Goal: Task Accomplishment & Management: Manage account settings

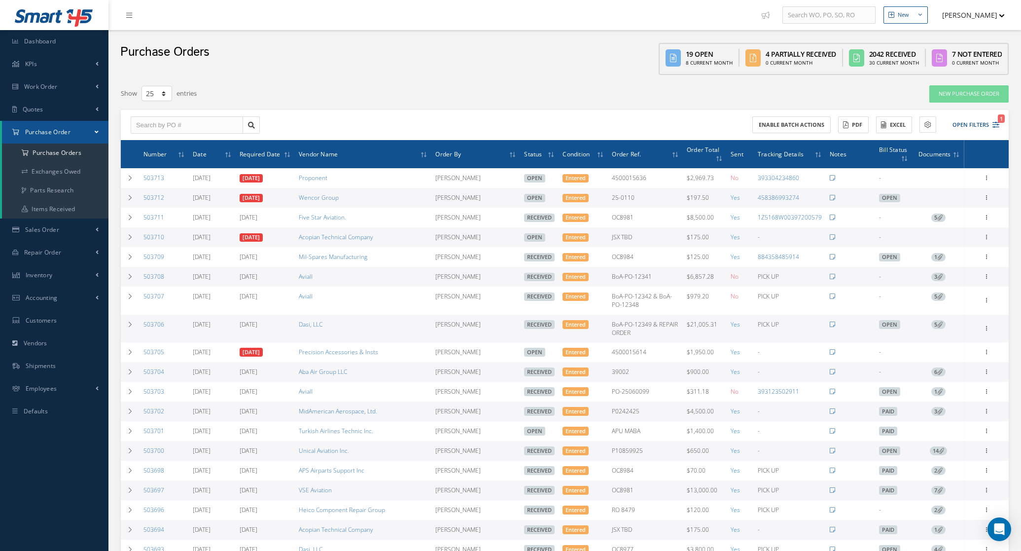
select select "25"
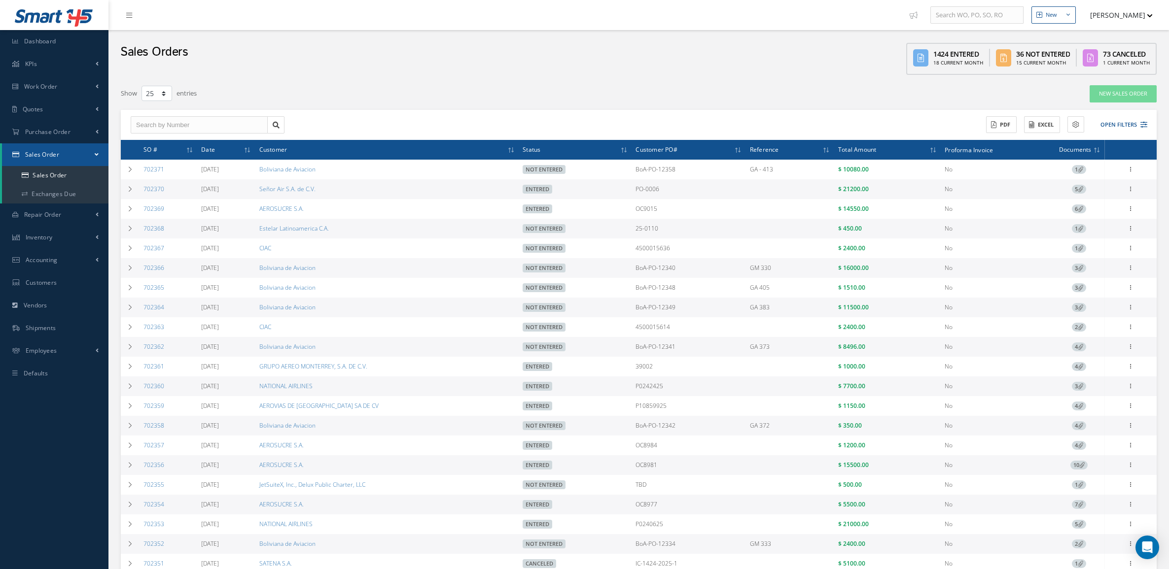
select select "25"
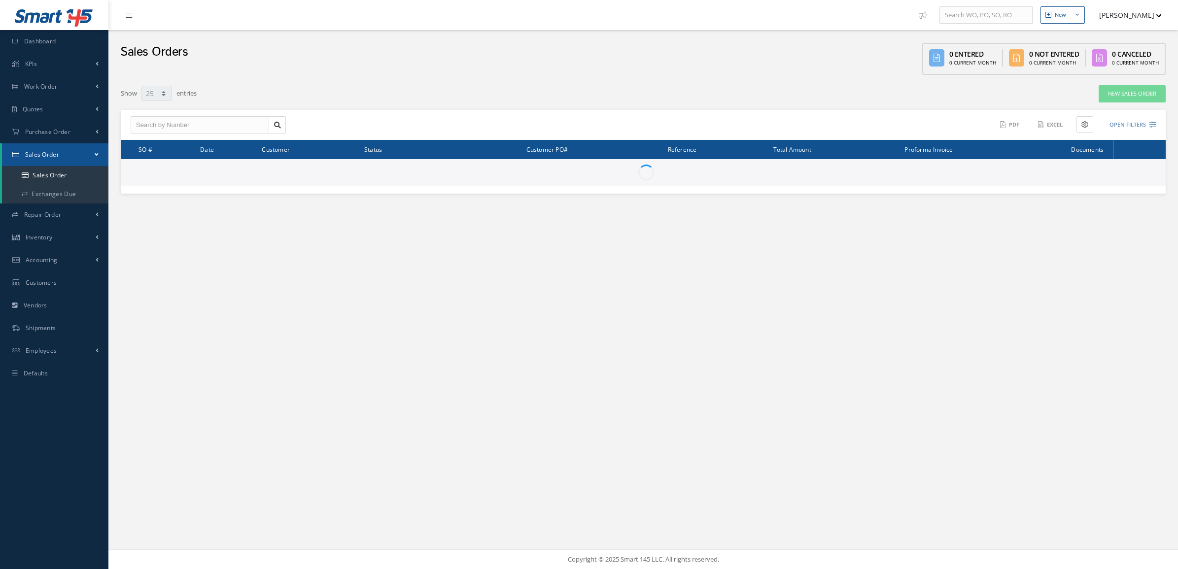
select select "25"
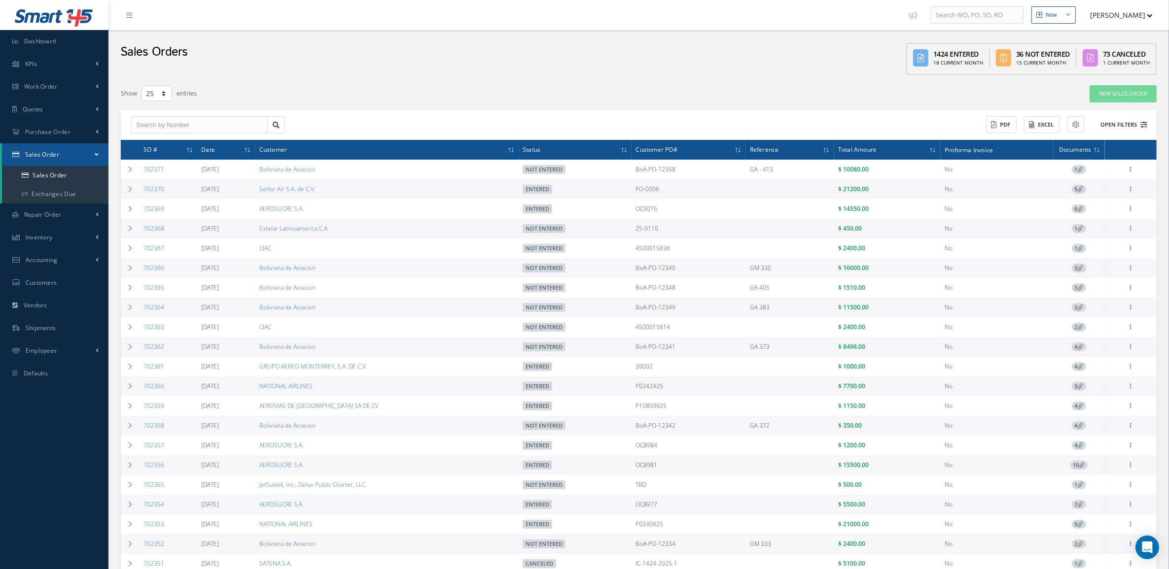
click at [1122, 125] on button "Open Filters" at bounding box center [1120, 125] width 56 height 16
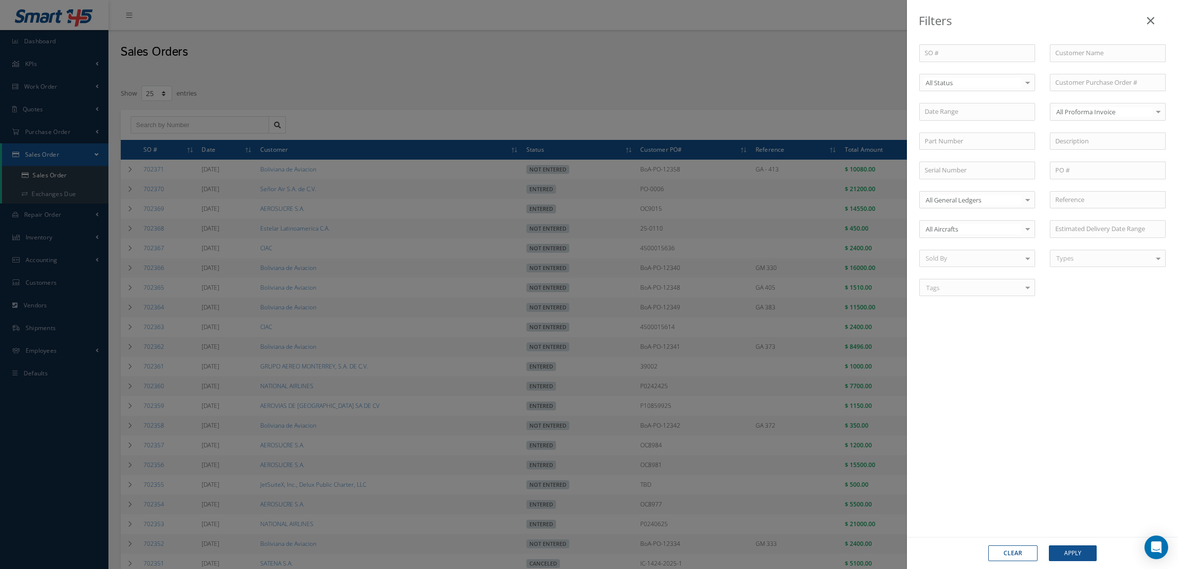
click at [959, 75] on div "All Status" at bounding box center [978, 83] width 116 height 18
click at [970, 126] on span "Not Entered" at bounding box center [977, 133] width 115 height 17
click at [1076, 555] on button "Apply" at bounding box center [1073, 554] width 48 height 16
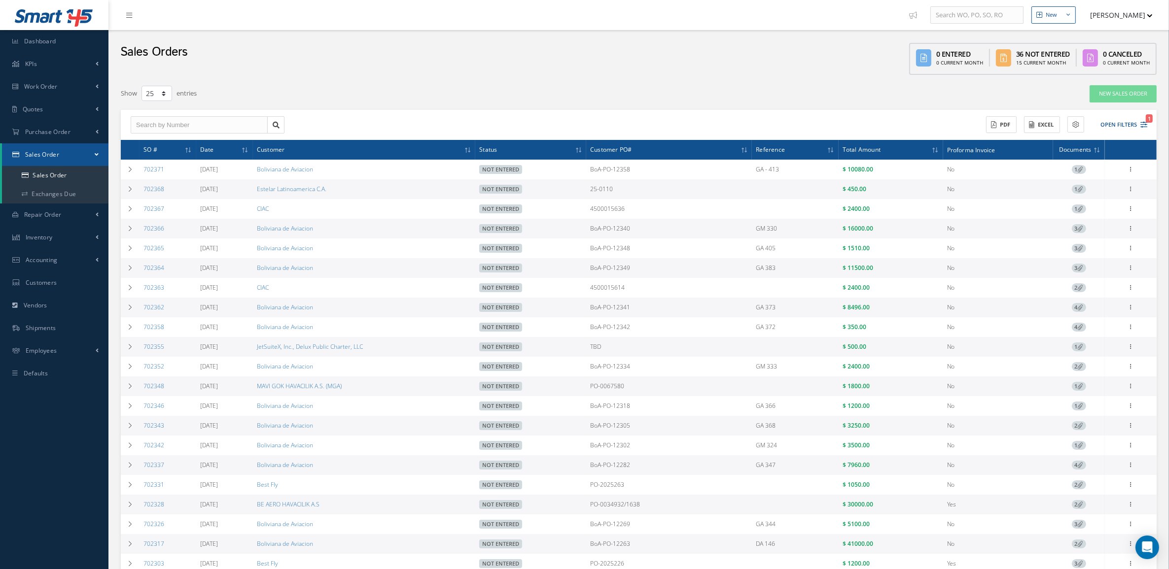
click at [223, 60] on div "Sales Orders 0 Entered 0 Current Month 36 Not Entered 15 Current Month 0 Cancel…" at bounding box center [638, 55] width 1061 height 50
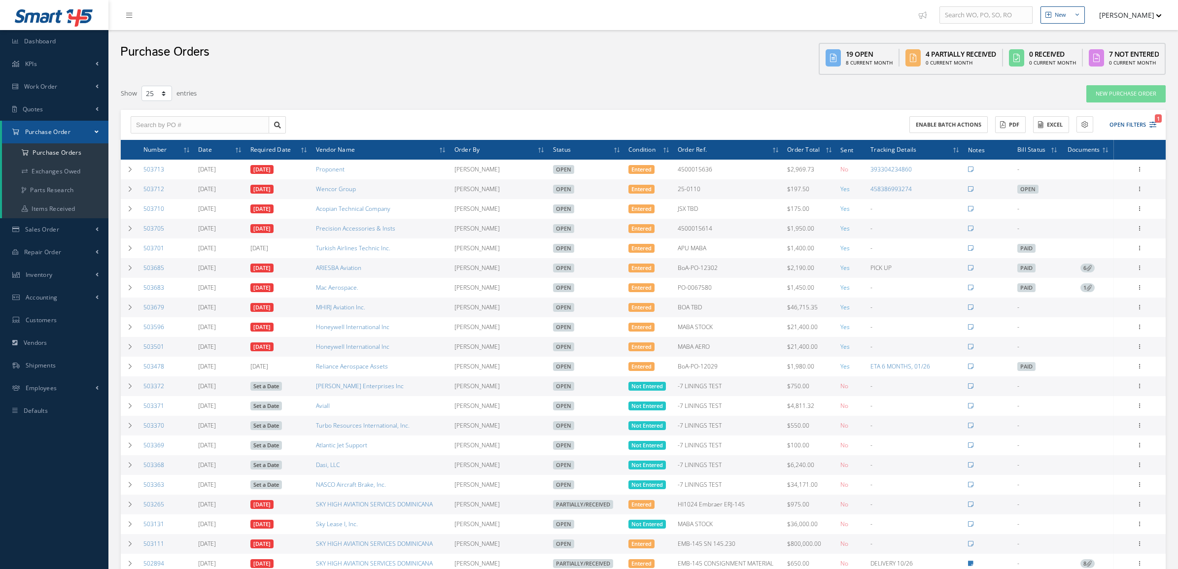
select select "25"
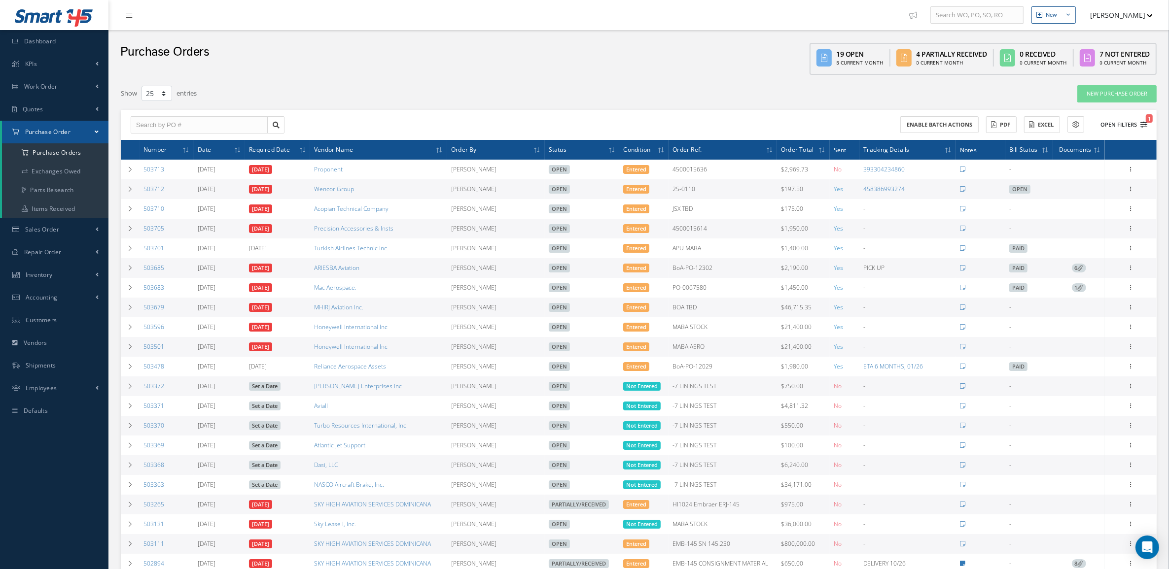
click at [1106, 121] on button "Open Filters 1" at bounding box center [1120, 125] width 56 height 16
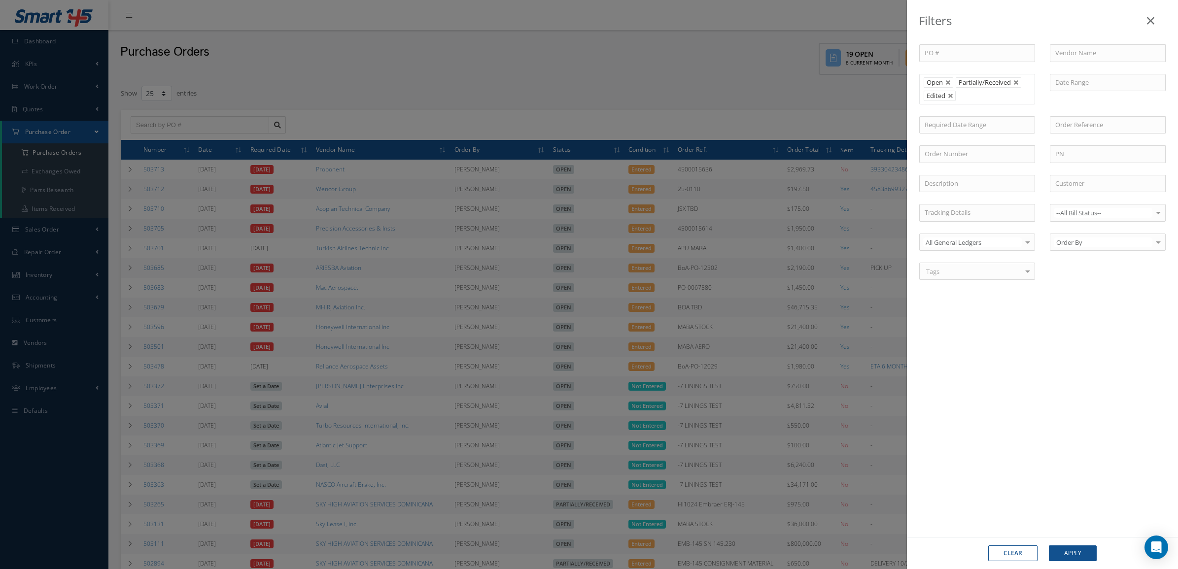
click at [1028, 549] on button "Clear" at bounding box center [1013, 554] width 49 height 16
type input "All Status"
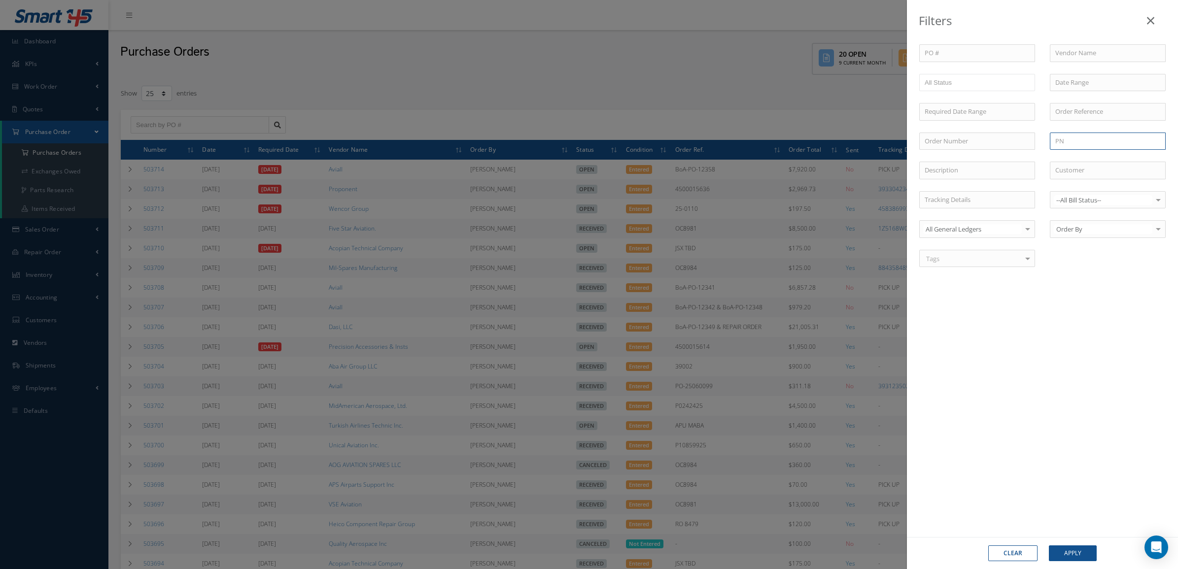
click at [1068, 143] on input "text" at bounding box center [1108, 142] width 116 height 18
type input "23048-016"
click at [1058, 541] on div "Clear Apply" at bounding box center [1042, 553] width 271 height 32
click at [1060, 558] on button "Apply" at bounding box center [1073, 554] width 48 height 16
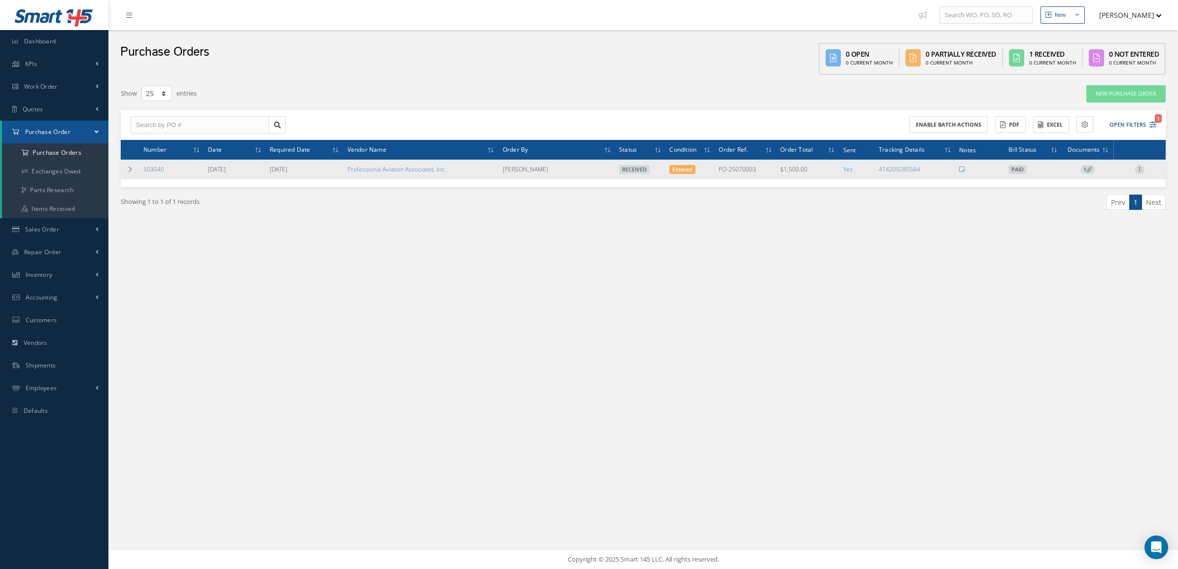
click at [1140, 168] on icon at bounding box center [1140, 169] width 10 height 8
click at [134, 166] on td at bounding box center [130, 170] width 19 height 20
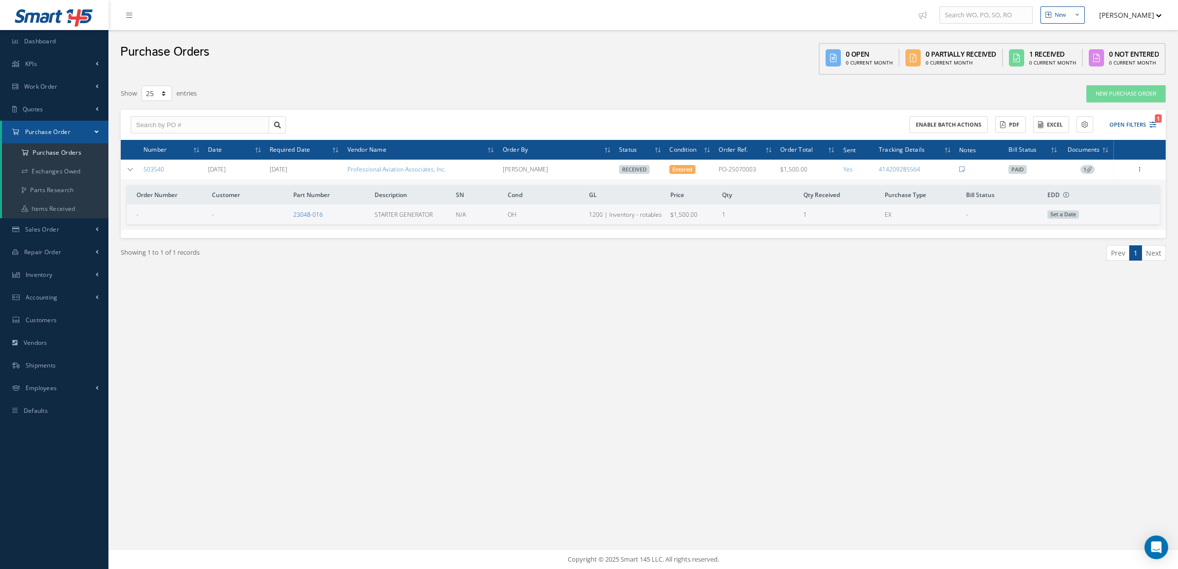
click at [319, 217] on link "23048-016" at bounding box center [308, 215] width 30 height 8
drag, startPoint x: 335, startPoint y: 173, endPoint x: 469, endPoint y: 166, distance: 133.8
click at [0, 0] on tr "503540 07/03/2025 07/11/2025 Professional Aviation Associates, Inc. Candy Augus…" at bounding box center [0, 0] width 0 height 0
copy tr "Professional Aviation Associates, Inc."
drag, startPoint x: 186, startPoint y: 172, endPoint x: 143, endPoint y: 171, distance: 42.9
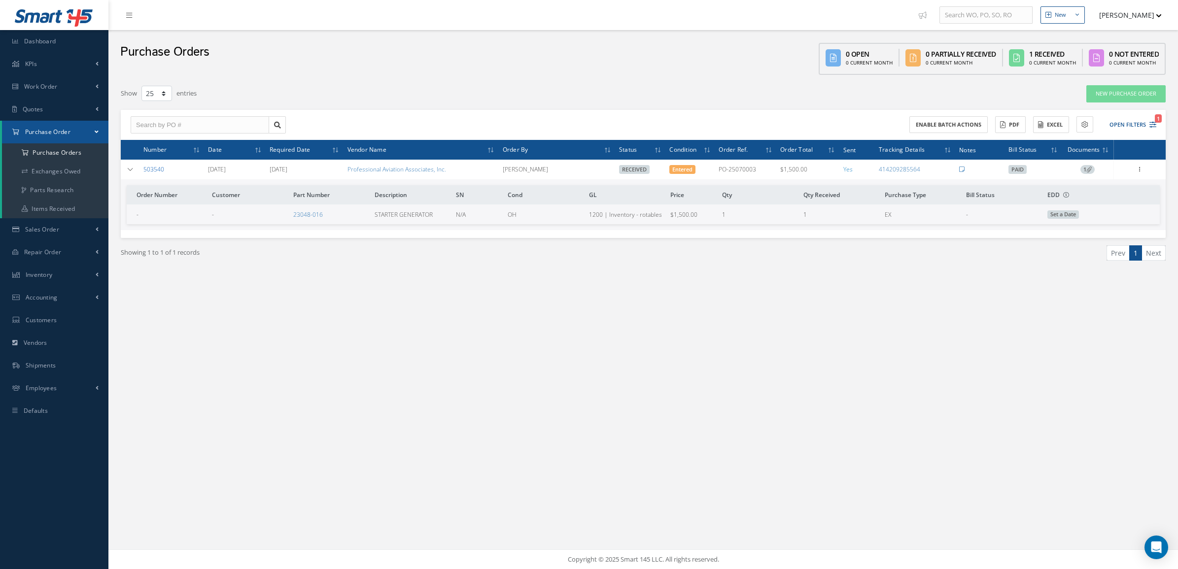
click at [143, 171] on td "503540" at bounding box center [172, 170] width 65 height 20
copy link "503540"
drag, startPoint x: 454, startPoint y: 171, endPoint x: 344, endPoint y: 174, distance: 110.0
click at [344, 174] on td "Professional Aviation Associates, Inc." at bounding box center [421, 170] width 155 height 20
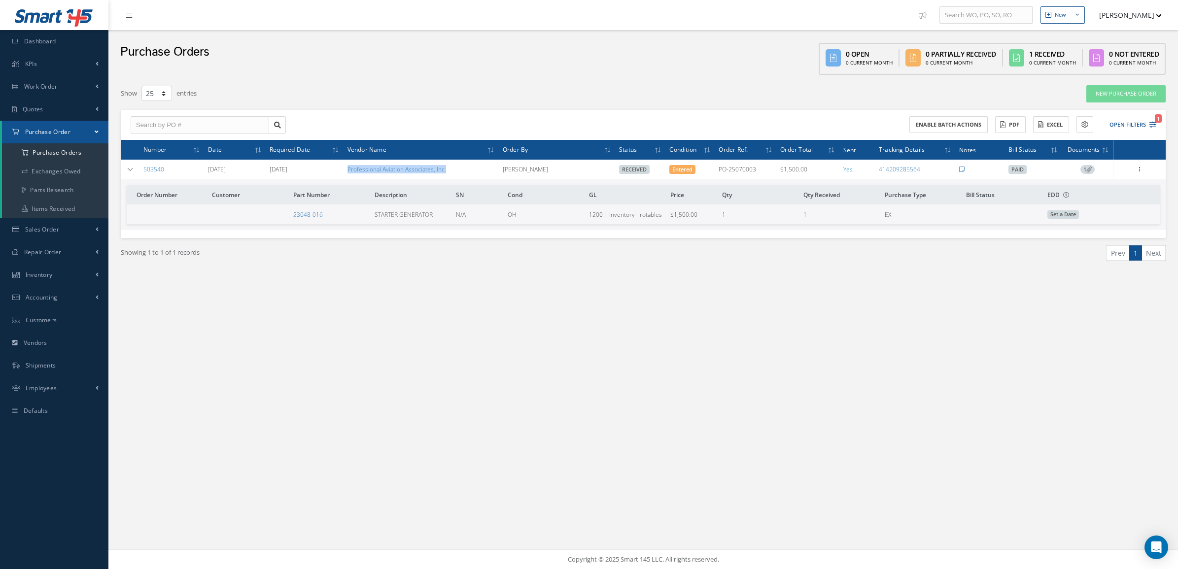
copy link "Professional Aviation Associates, Inc."
click at [57, 154] on a=1&status_id=2&status_id=3&status_id=5&collapsedFilters"] "Purchase Orders" at bounding box center [55, 152] width 106 height 19
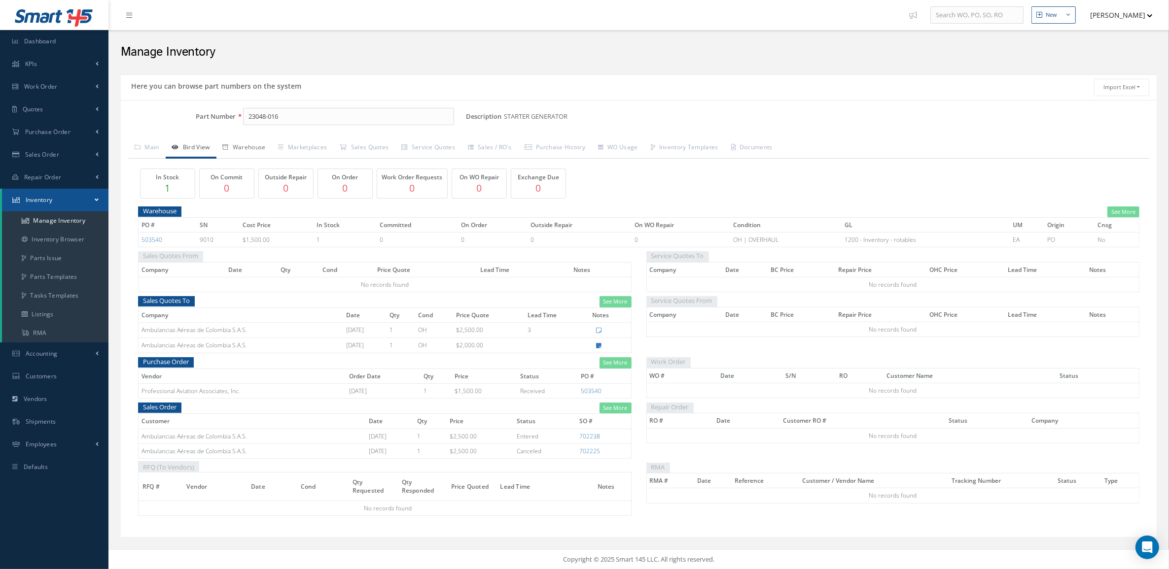
click at [239, 146] on link "Warehouse" at bounding box center [244, 148] width 56 height 21
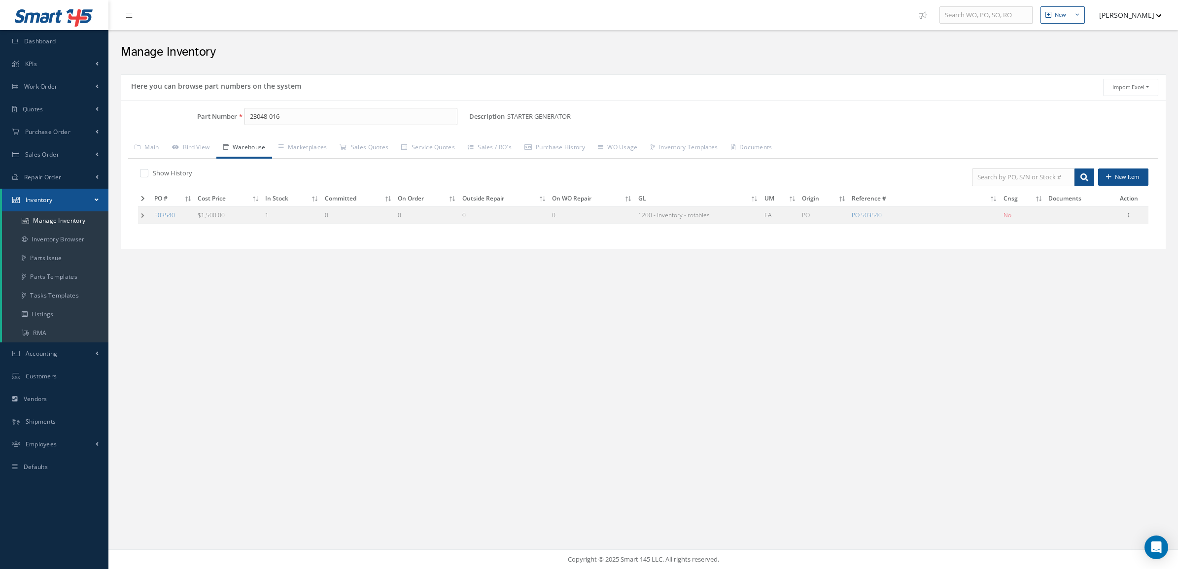
click at [145, 216] on td at bounding box center [144, 215] width 13 height 18
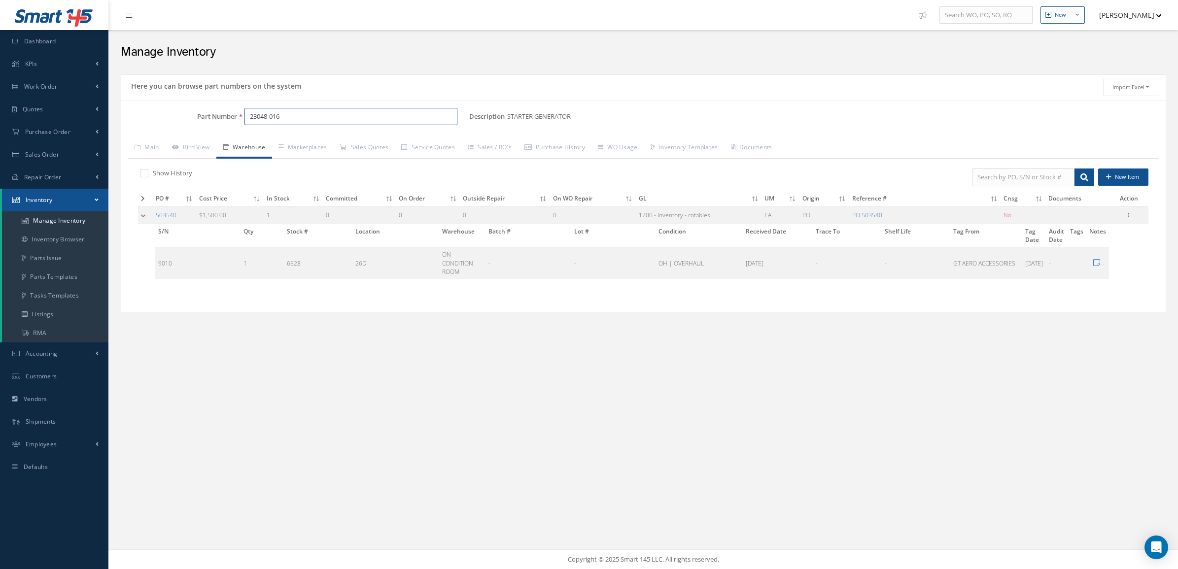
drag, startPoint x: 299, startPoint y: 114, endPoint x: 190, endPoint y: 127, distance: 109.7
click at [190, 127] on div "Part Number 23048-016" at bounding box center [295, 121] width 349 height 26
paste input "MOBIL JET II QT"
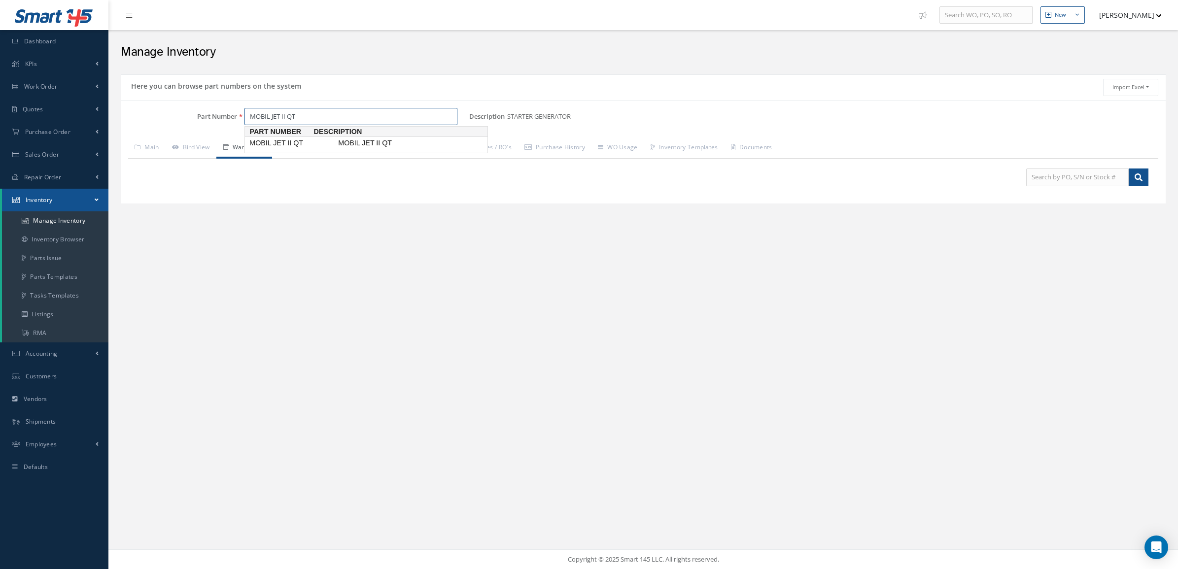
click at [274, 144] on span "MOBIL JET II QT" at bounding box center [292, 143] width 89 height 10
type input "MOBIL JET II QT"
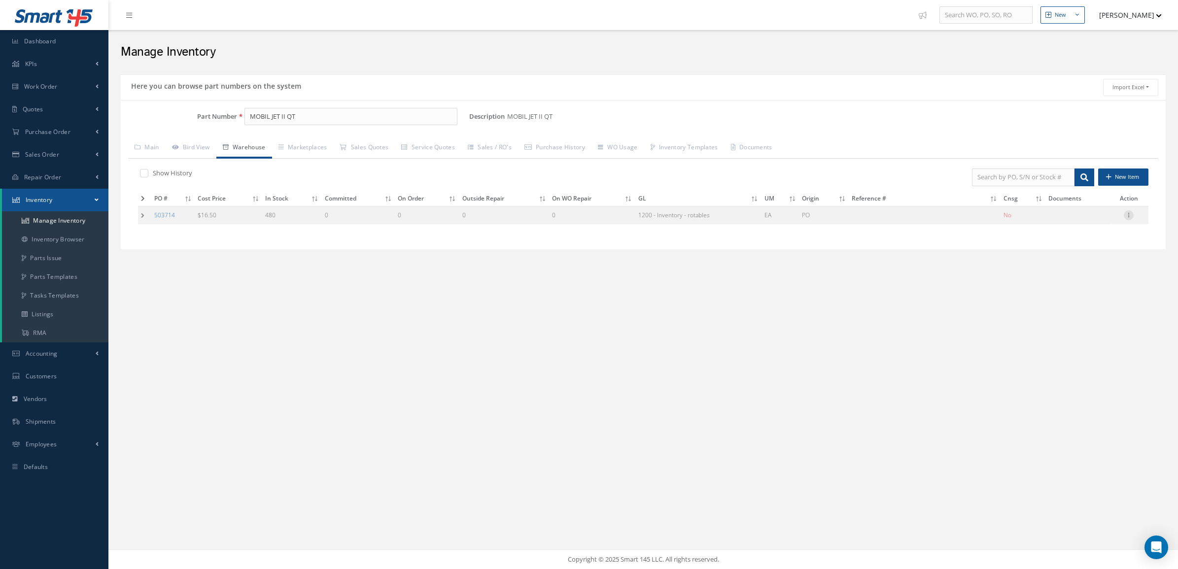
click at [1128, 215] on icon at bounding box center [1129, 215] width 10 height 8
click at [1103, 220] on link "Edit" at bounding box center [1084, 221] width 78 height 13
type input "16.50"
type input "[DATE]"
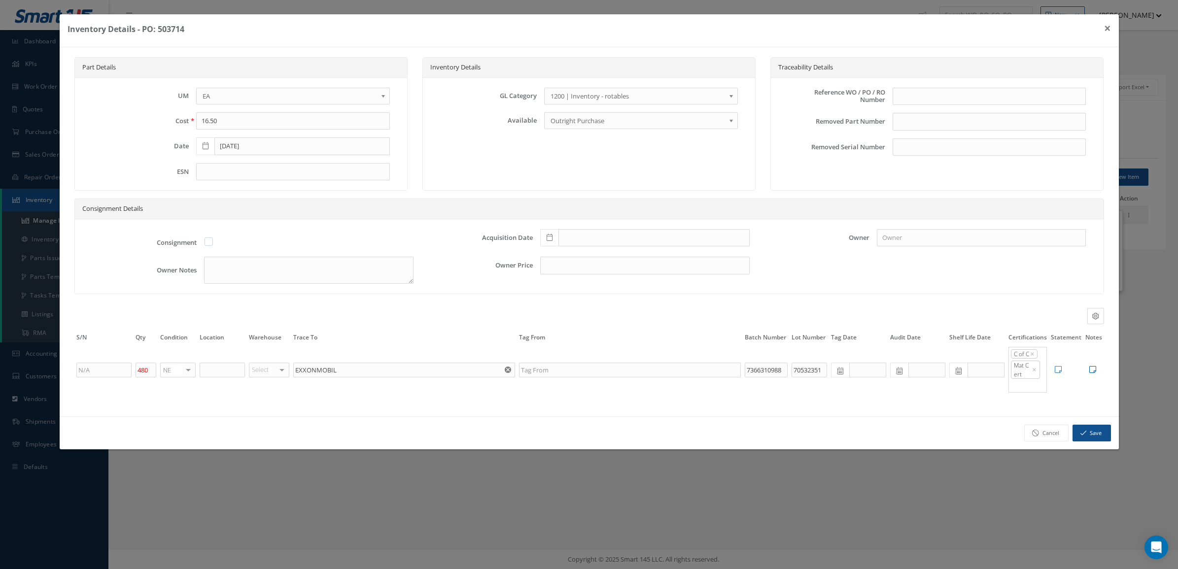
click at [1090, 373] on icon at bounding box center [1093, 370] width 7 height 8
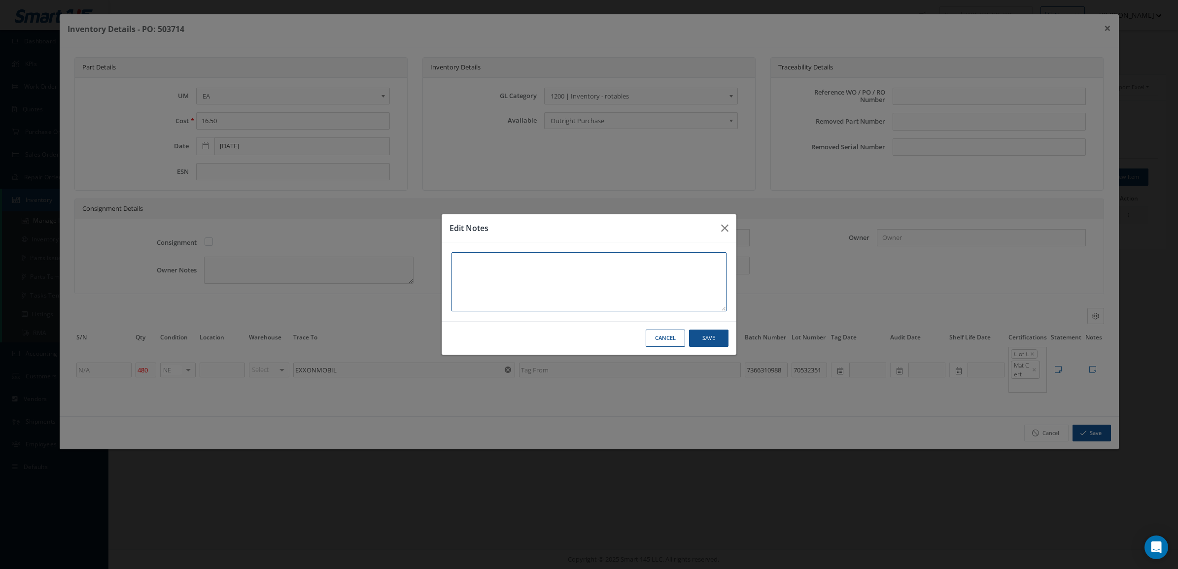
click at [625, 301] on textarea at bounding box center [589, 281] width 275 height 59
type textarea "D"
type textarea "DO"
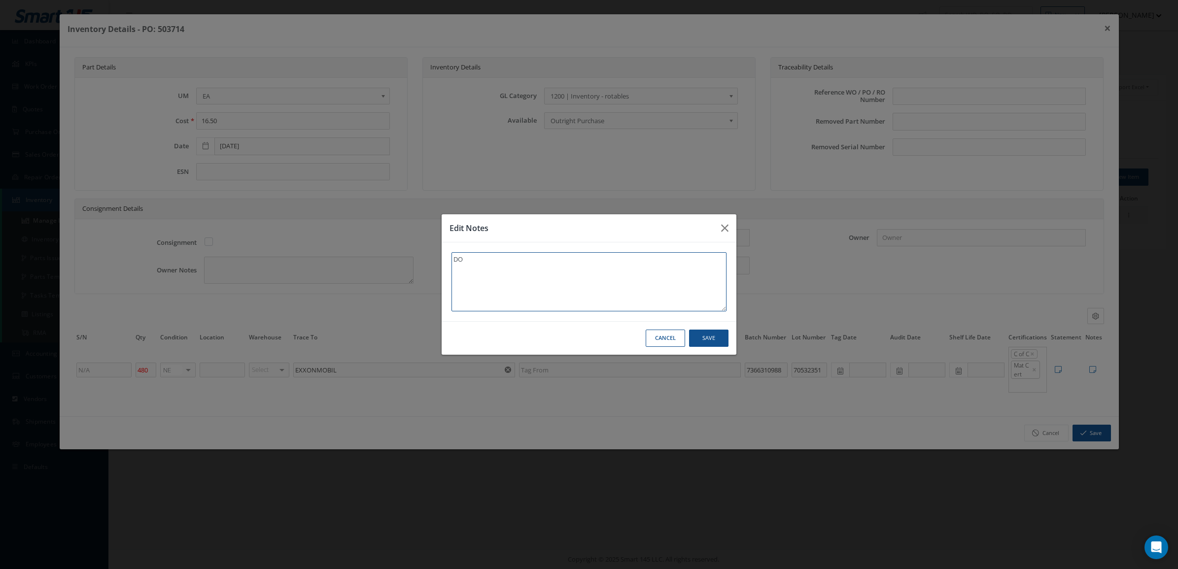
type textarea "DOM"
type textarea "DOM 0"
type textarea "DOM 07"
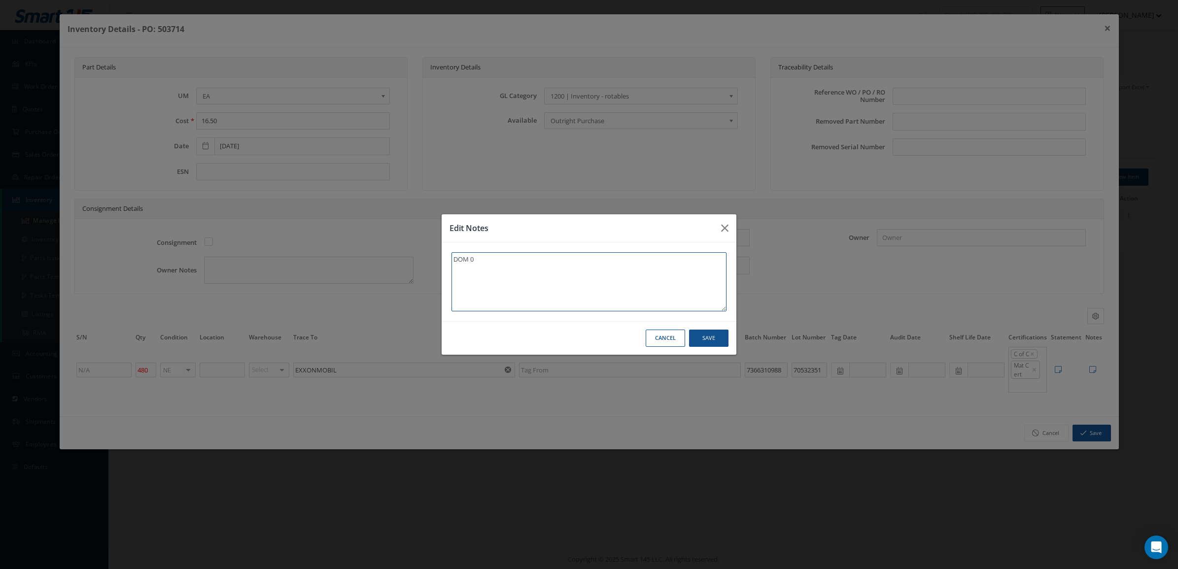
type textarea "DOM 07"
type textarea "DOM 07/"
type textarea "DOM 07/1"
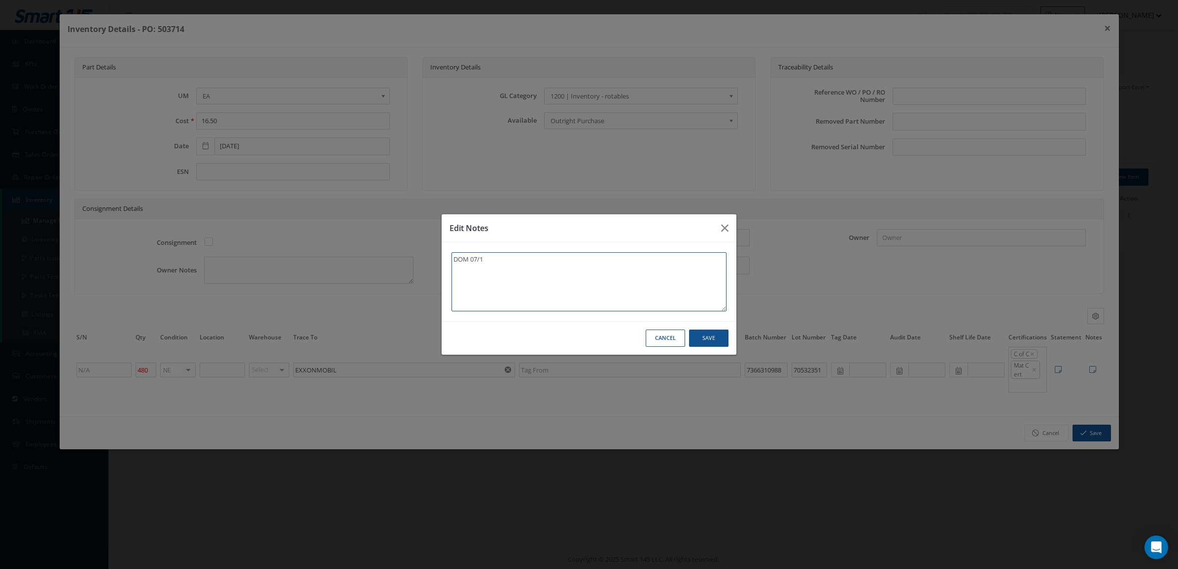
type textarea "DOM 07/14"
type textarea "DOM 07/14/"
type textarea "DOM 07/14/2"
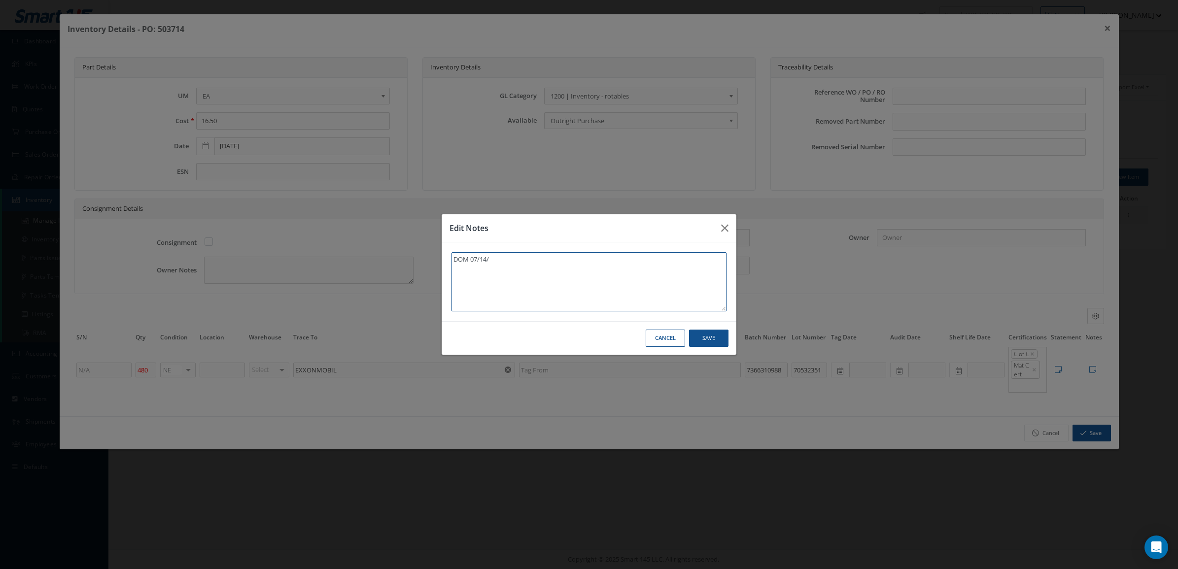
type textarea "DOM 07/14/2"
type textarea "DOM 07/14/20"
type textarea "DOM 07/14/202"
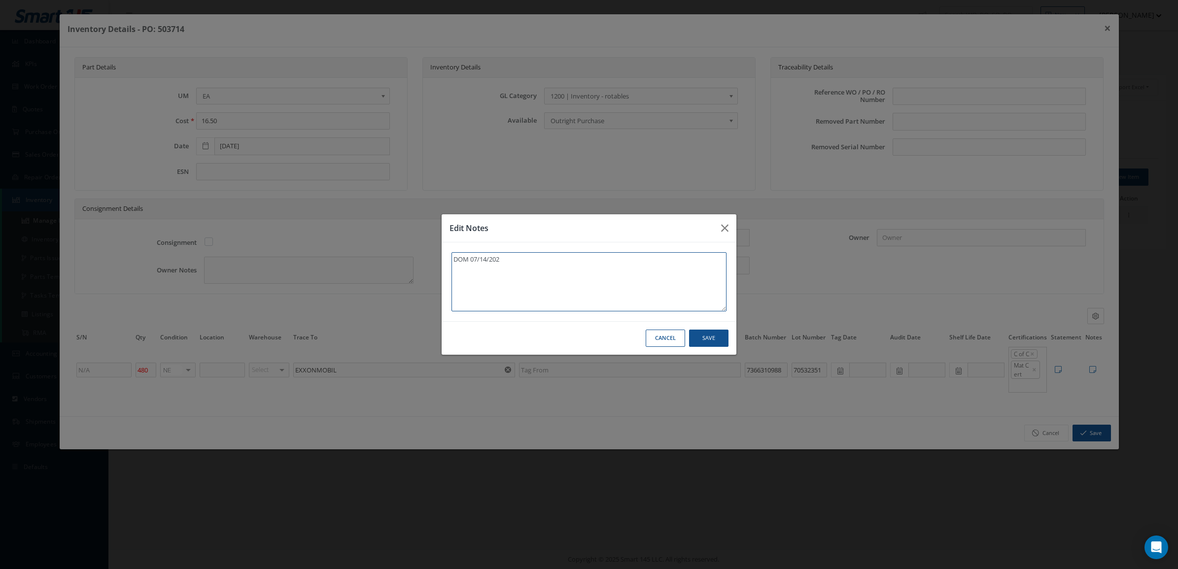
type textarea "DOM 07/14/2025"
click at [706, 334] on button "Save" at bounding box center [708, 338] width 39 height 17
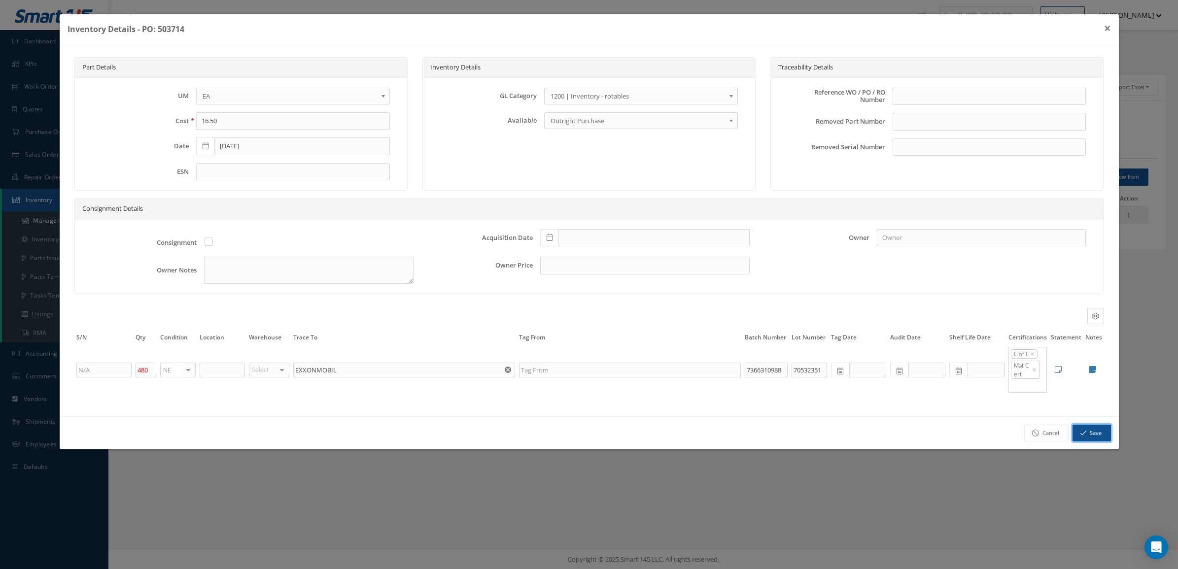
click at [1090, 435] on button "Save" at bounding box center [1092, 433] width 38 height 17
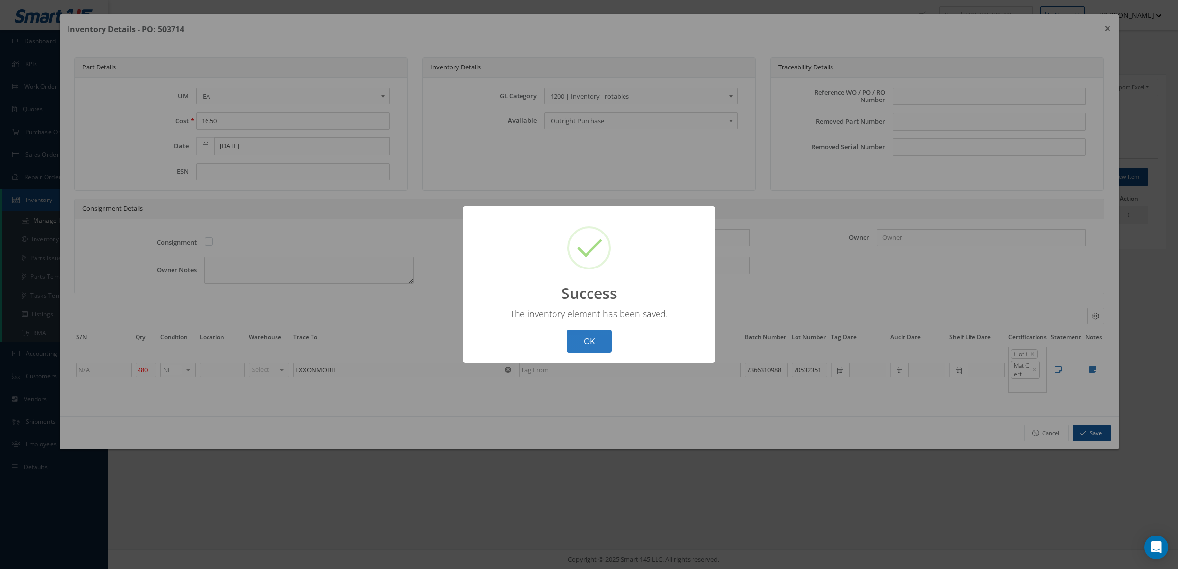
click at [602, 336] on button "OK" at bounding box center [589, 341] width 45 height 23
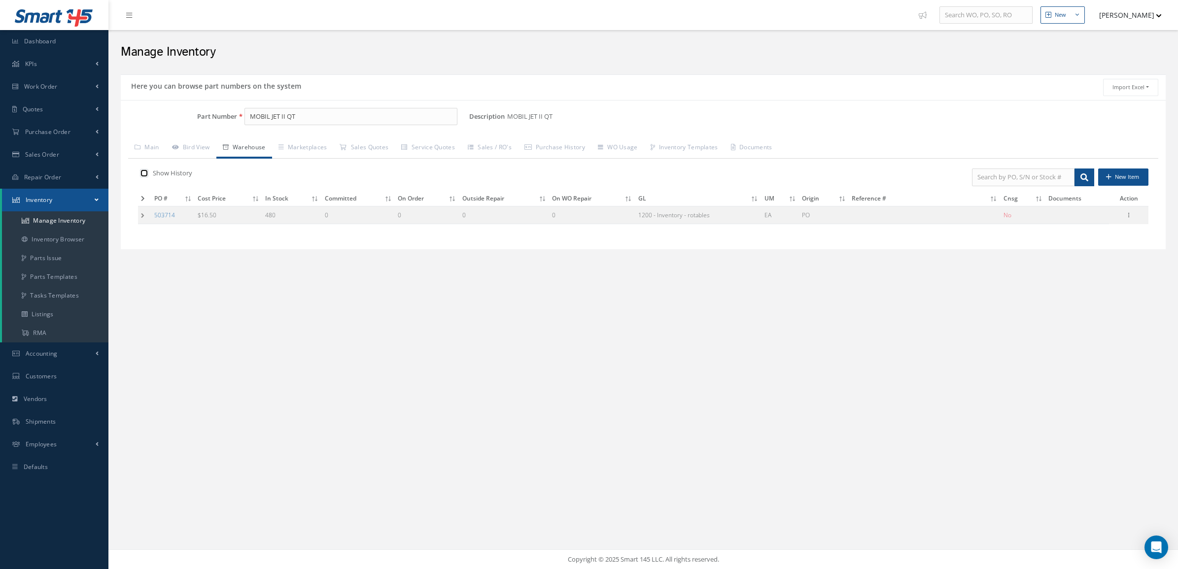
click at [141, 177] on input "checkbox" at bounding box center [143, 174] width 6 height 6
checkbox input "true"
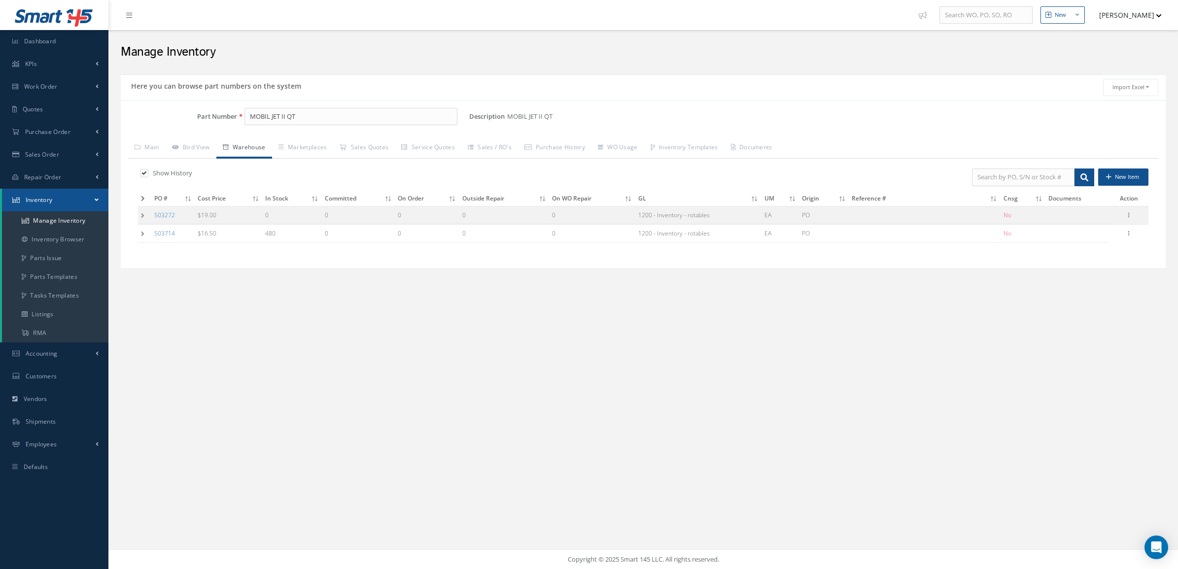
click at [143, 219] on td at bounding box center [144, 215] width 13 height 18
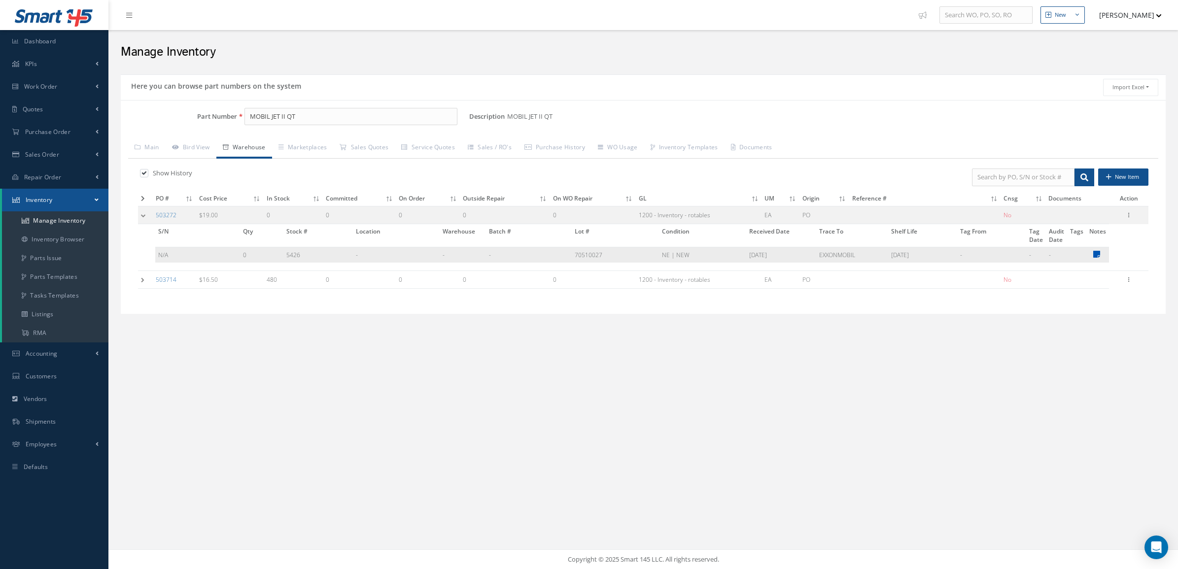
click at [1098, 254] on icon at bounding box center [1097, 254] width 7 height 8
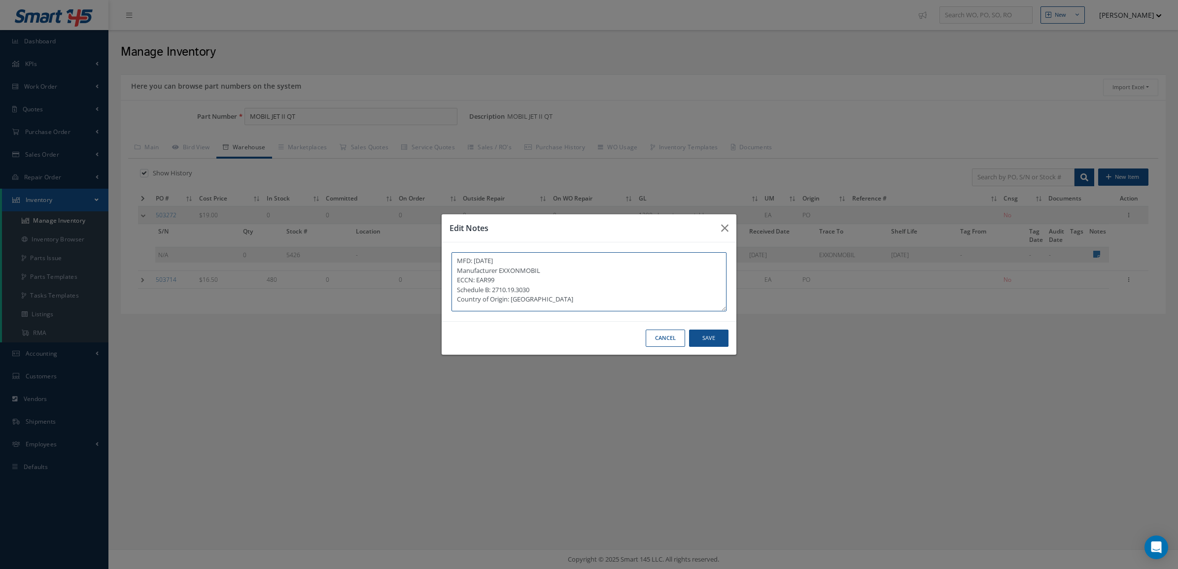
drag, startPoint x: 513, startPoint y: 261, endPoint x: 475, endPoint y: 263, distance: 38.0
click at [475, 263] on textarea "MFD: 11/20/2024 Manufacturer EXXONMOBIL ECCN: EAR99 Schedule B: 2710.19.3030 Co…" at bounding box center [589, 281] width 275 height 59
click at [723, 227] on icon "button" at bounding box center [724, 228] width 7 height 12
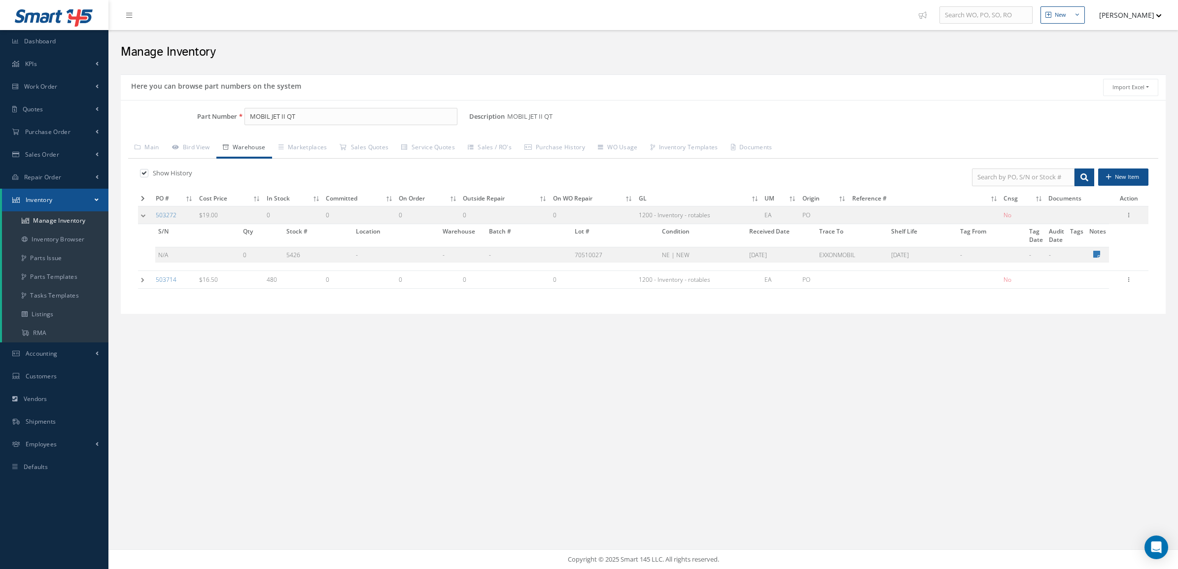
click at [146, 283] on td at bounding box center [145, 280] width 15 height 18
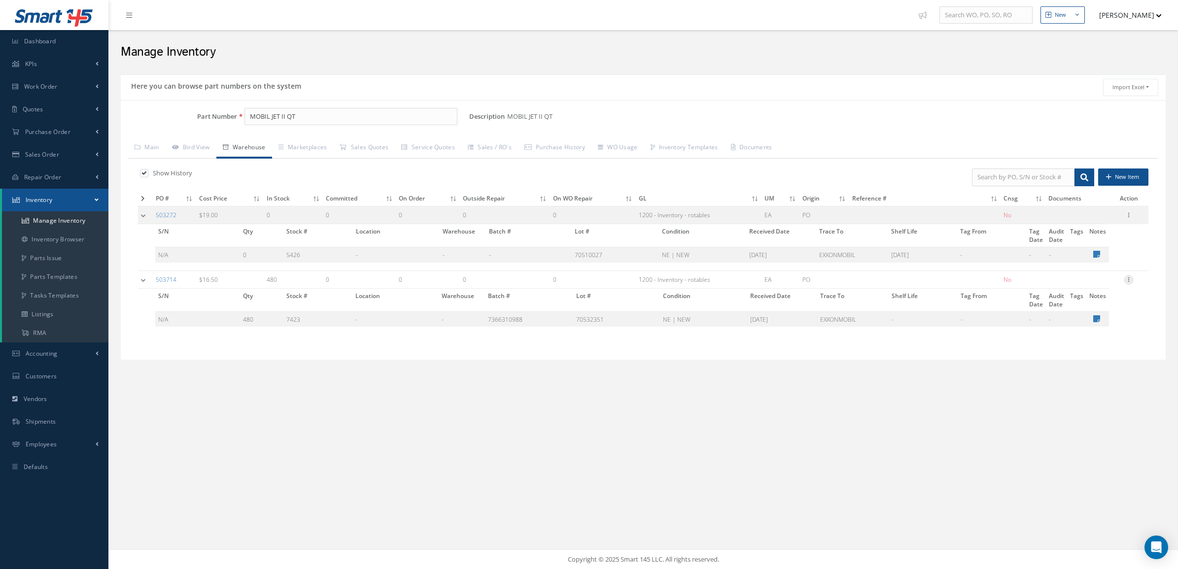
click at [1129, 284] on div at bounding box center [1129, 280] width 10 height 10
click at [1085, 286] on link "Edit" at bounding box center [1084, 286] width 78 height 13
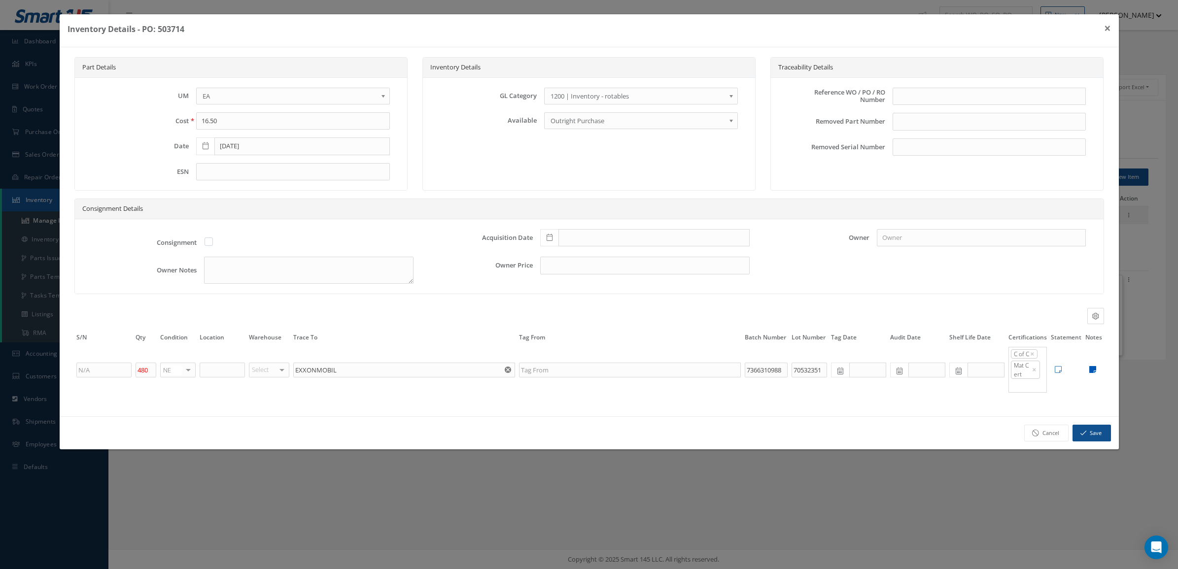
click at [1090, 373] on icon at bounding box center [1093, 370] width 7 height 8
type textarea "DOM 07/14/2025"
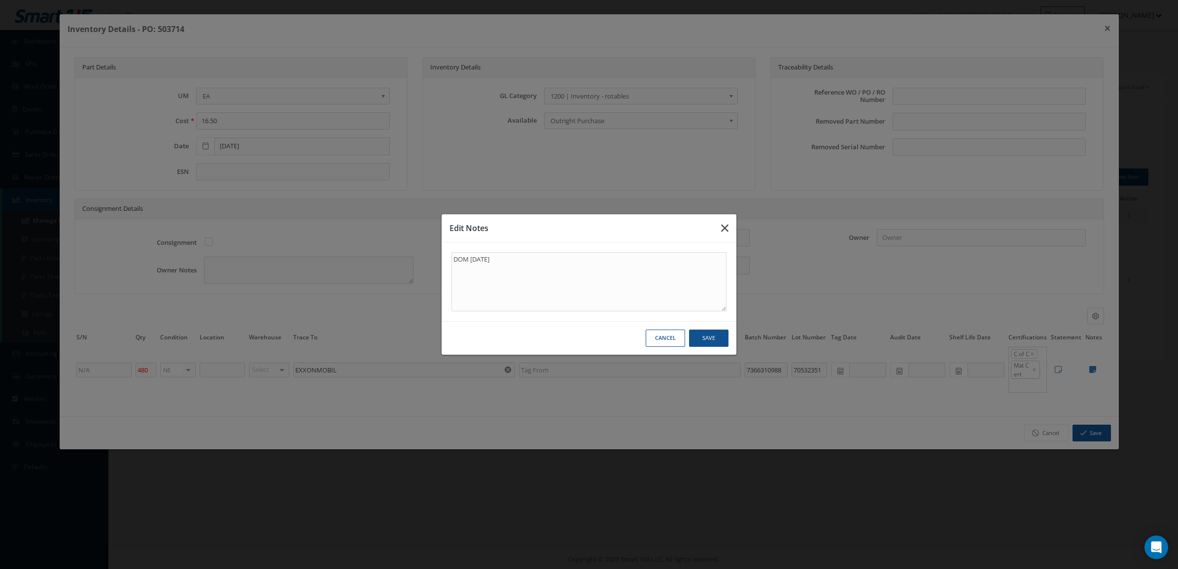
click at [723, 230] on icon "button" at bounding box center [724, 228] width 7 height 12
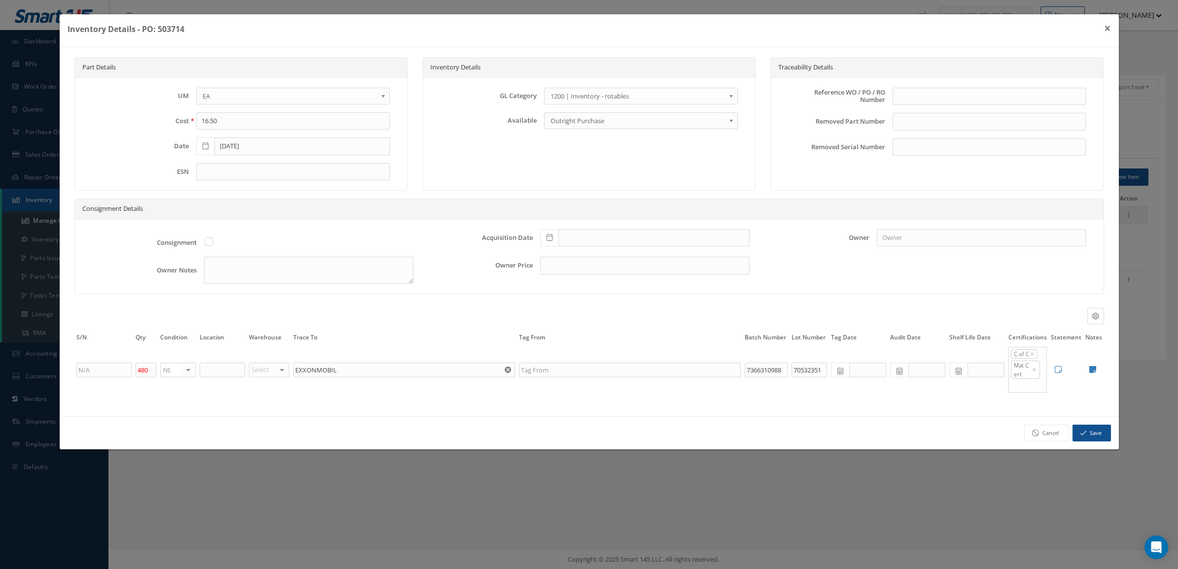
click at [958, 375] on icon at bounding box center [959, 371] width 6 height 7
click at [992, 243] on th "September 2025" at bounding box center [1002, 240] width 74 height 15
click at [1047, 245] on th "»" at bounding box center [1043, 240] width 15 height 15
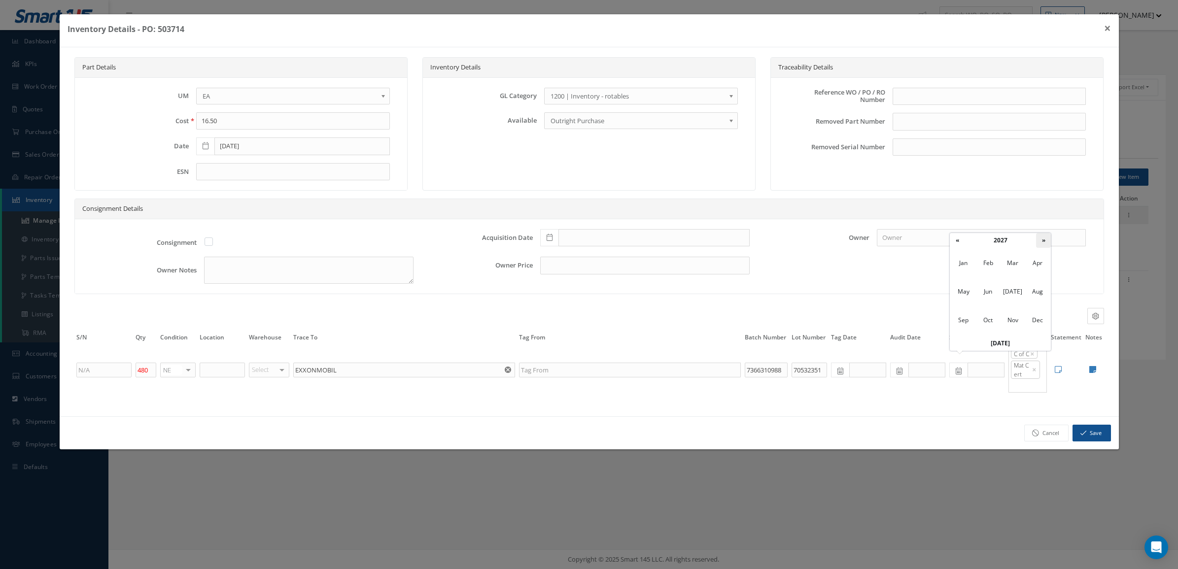
click at [1047, 245] on th "»" at bounding box center [1043, 240] width 15 height 15
click at [1048, 245] on th "»" at bounding box center [1043, 240] width 15 height 15
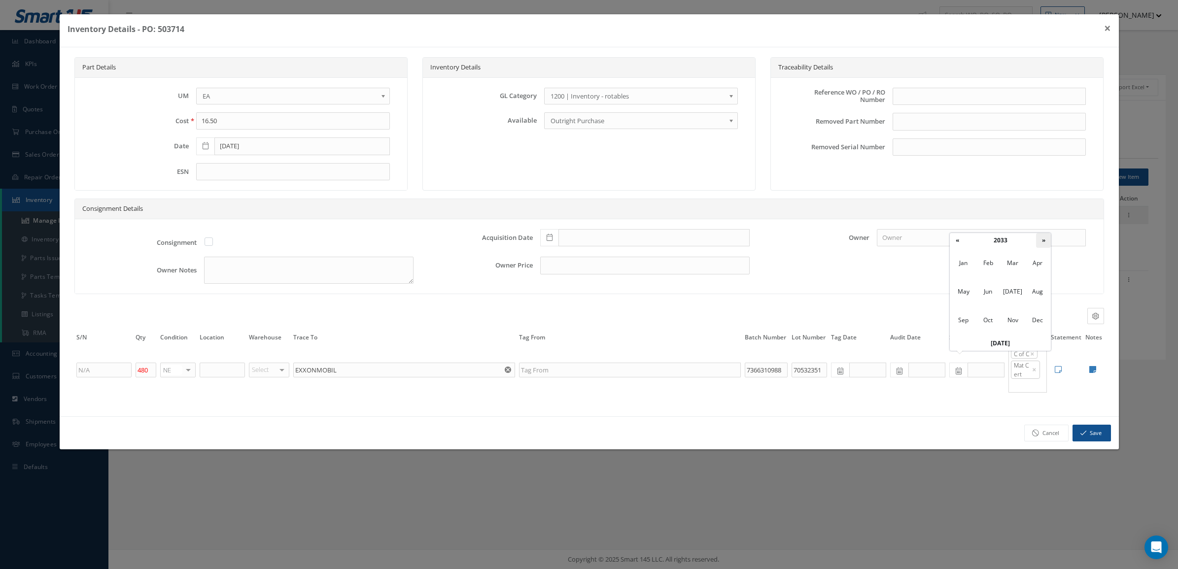
click at [1048, 245] on th "»" at bounding box center [1043, 240] width 15 height 15
click at [1040, 250] on span "Apr" at bounding box center [1038, 263] width 23 height 27
click at [1019, 240] on th "April 2034" at bounding box center [1002, 240] width 74 height 15
click at [1046, 242] on th "»" at bounding box center [1043, 240] width 15 height 15
click at [1005, 292] on span "Jul" at bounding box center [1013, 292] width 23 height 27
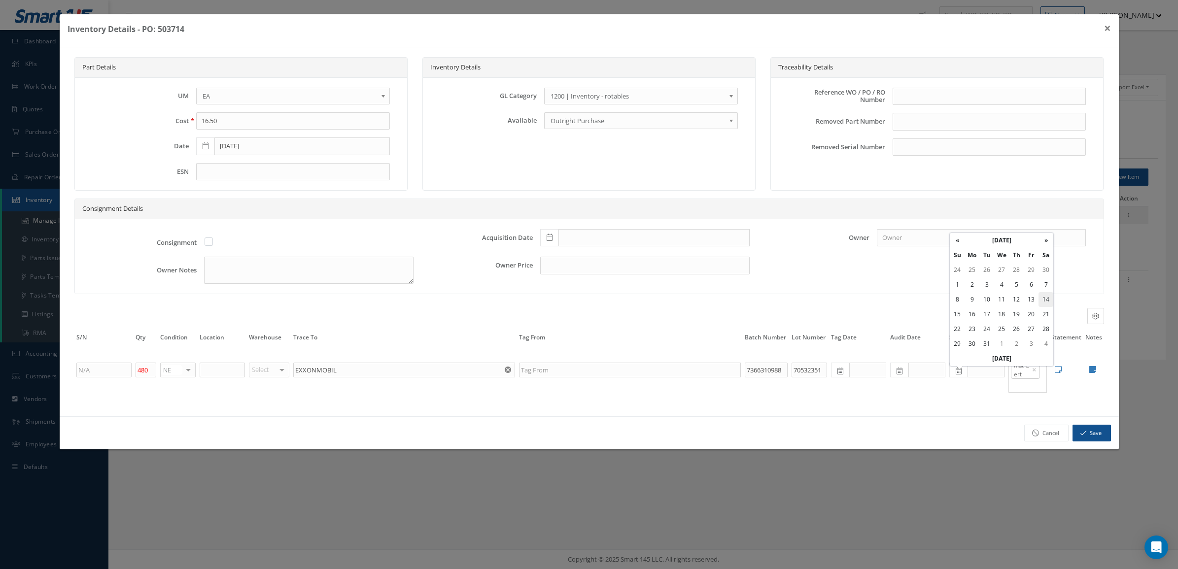
click at [1047, 297] on td "14" at bounding box center [1046, 299] width 15 height 15
type input "07/14/2035"
click at [1096, 439] on button "Save" at bounding box center [1092, 433] width 38 height 17
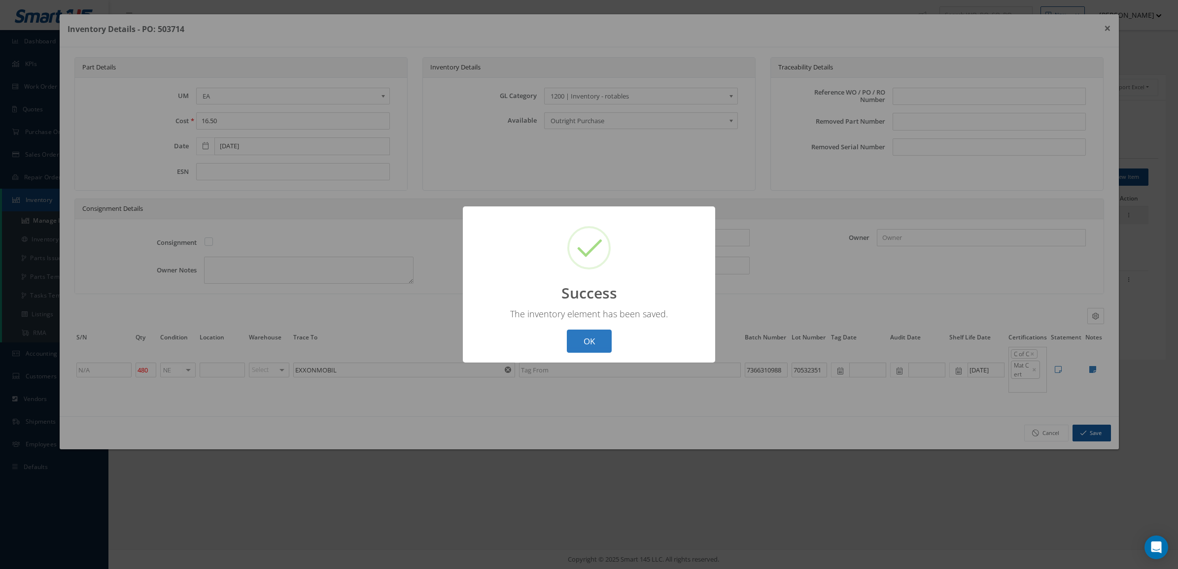
click at [590, 348] on button "OK" at bounding box center [589, 341] width 45 height 23
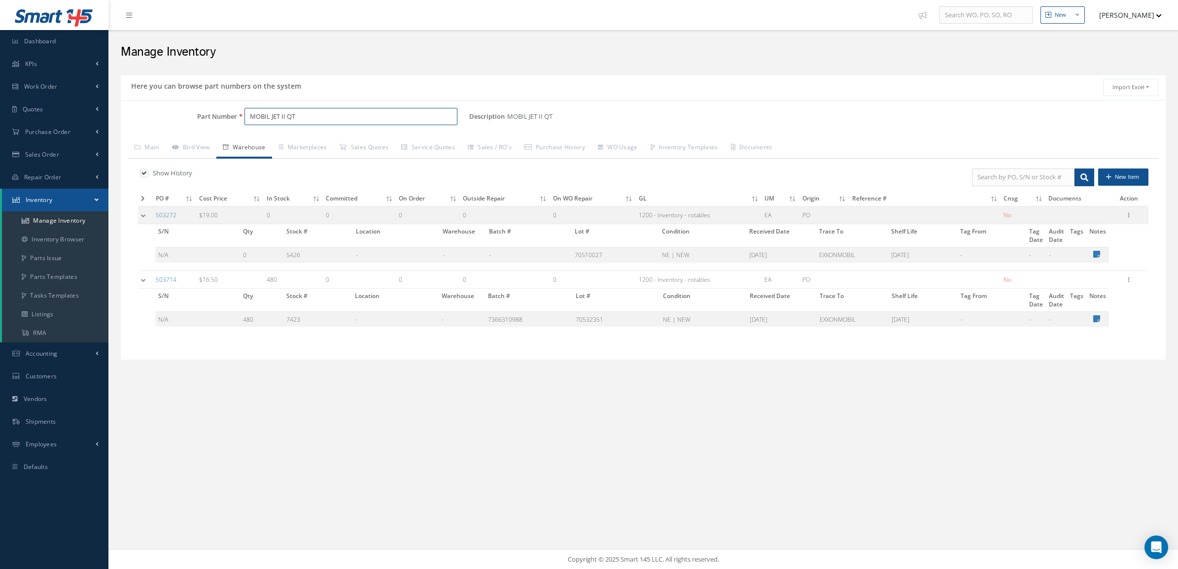
click at [304, 116] on input "MOBIL JET II QT" at bounding box center [351, 117] width 213 height 18
click at [148, 141] on link "Main" at bounding box center [146, 148] width 37 height 21
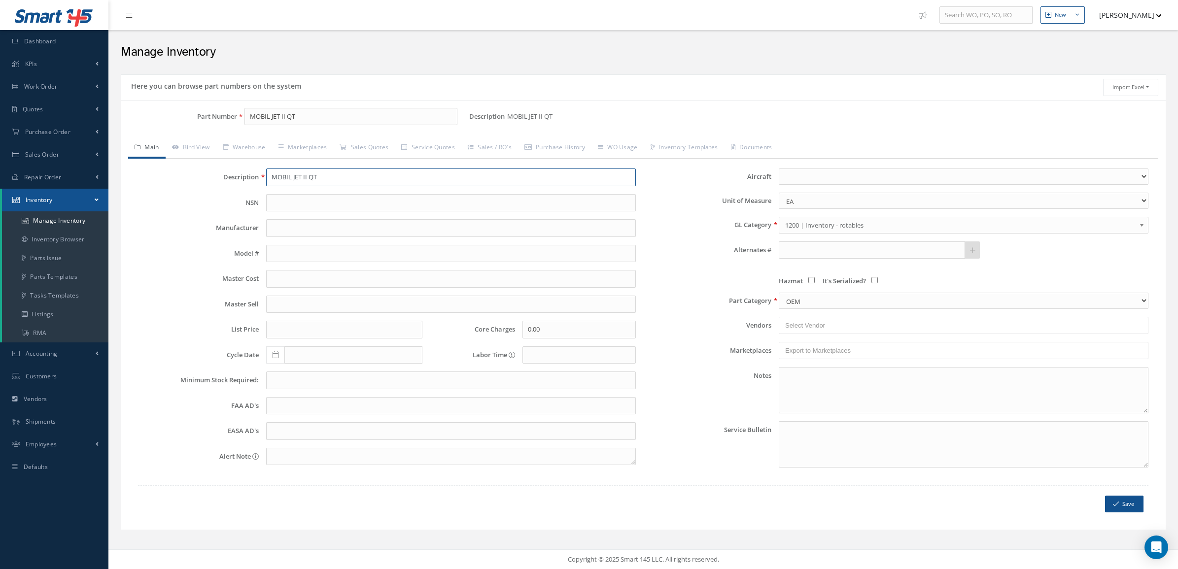
drag, startPoint x: 340, startPoint y: 180, endPoint x: 201, endPoint y: 182, distance: 139.5
click at [201, 182] on div "Description MOBIL JET II QT" at bounding box center [387, 178] width 513 height 18
paste input "obil Jet™ Oil II Synthetic Jet Engine Oil 1qt M0BILJETII"
type input "Mobil Jet™ Oil II Synthetic Jet Engine Oil 1qt M0BILJETIIQT"
click at [1132, 513] on button "Save" at bounding box center [1124, 504] width 38 height 17
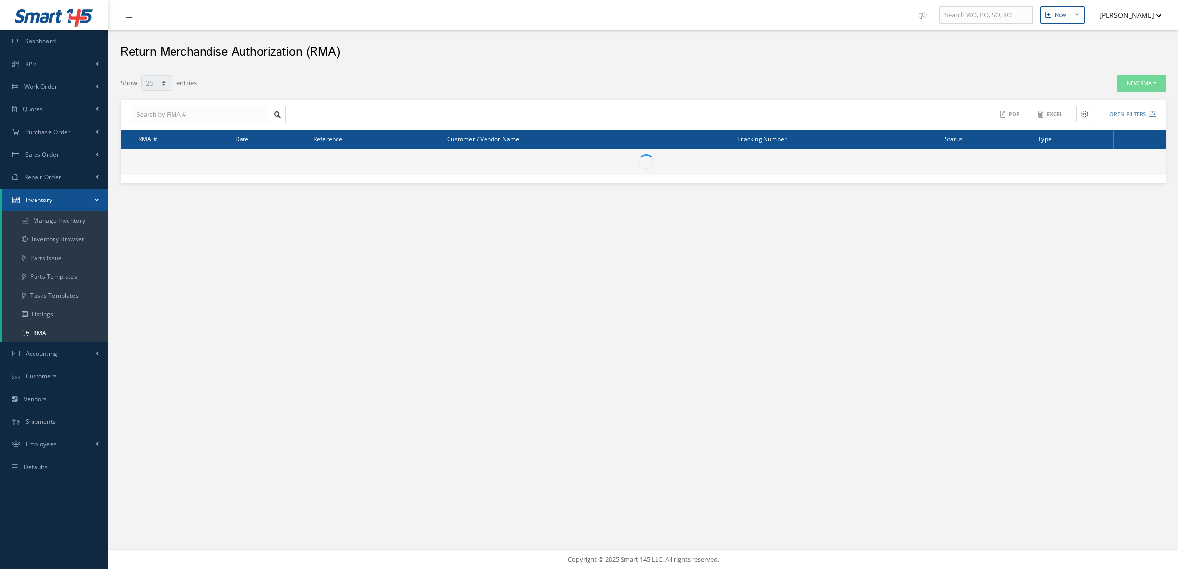
select select "25"
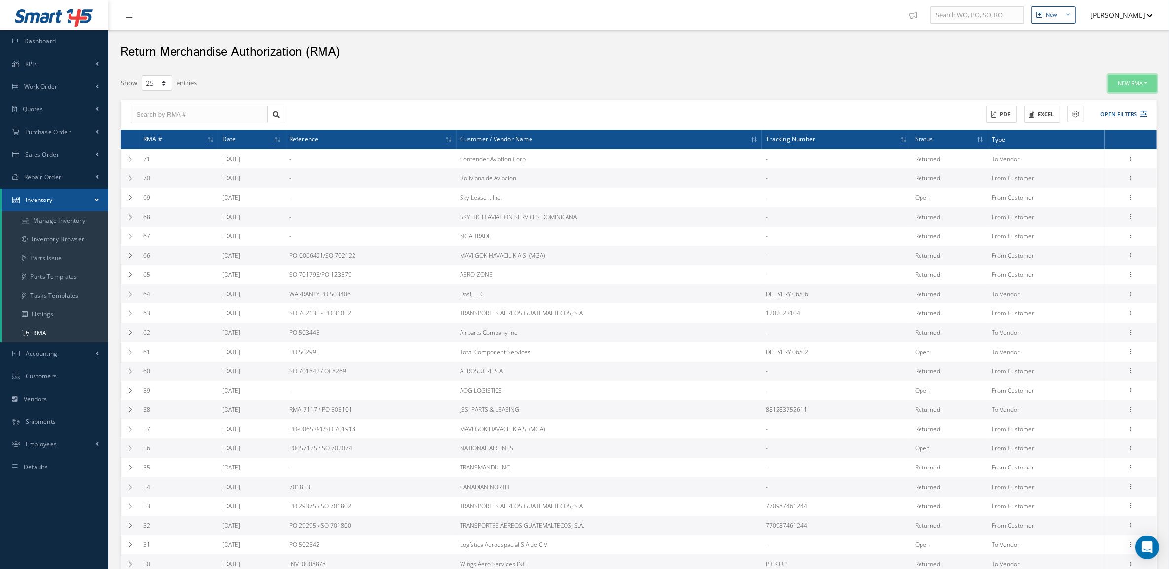
click at [1125, 82] on button "New RMA" at bounding box center [1132, 83] width 48 height 17
click at [1120, 111] on link "To Vendor" at bounding box center [1117, 112] width 79 height 13
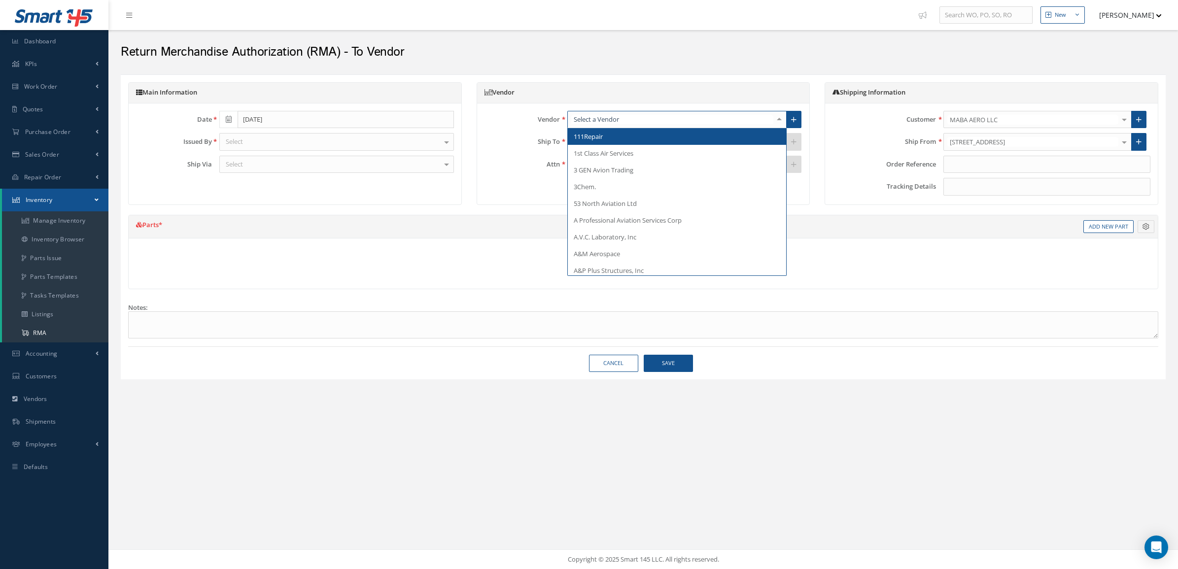
paste input "Professional Aviation Associates, Inc."
type input "Professional Aviation Associates, Inc."
click at [598, 141] on span "Professional Aviation Associates, Inc." at bounding box center [627, 136] width 107 height 9
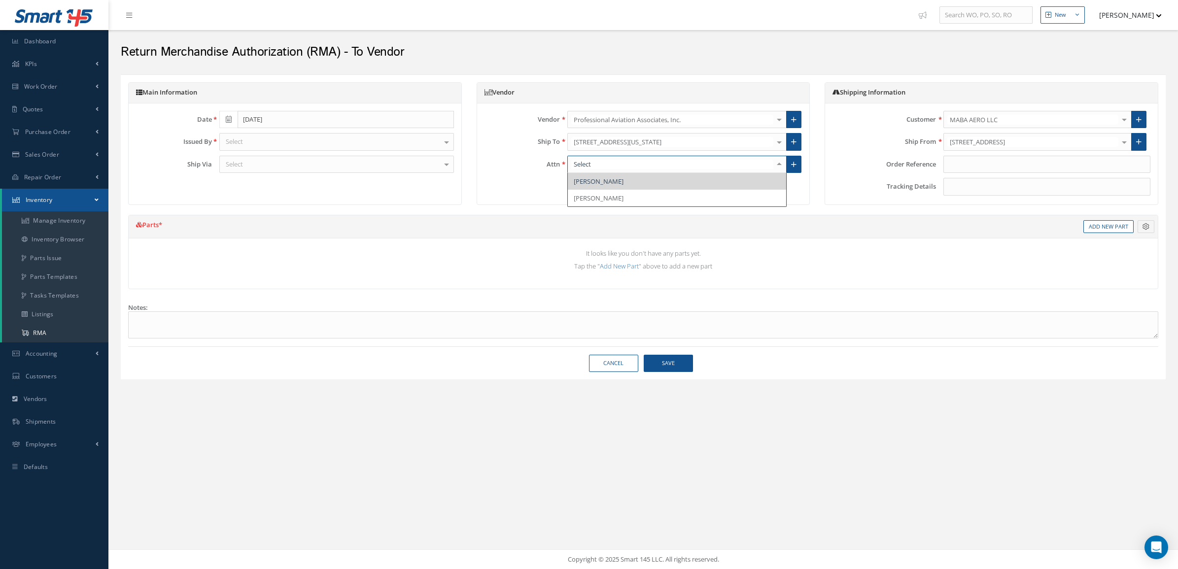
click at [776, 171] on div at bounding box center [780, 164] width 14 height 16
click at [735, 193] on span "[PERSON_NAME]" at bounding box center [677, 198] width 218 height 17
click at [322, 146] on div "Select" at bounding box center [336, 142] width 235 height 18
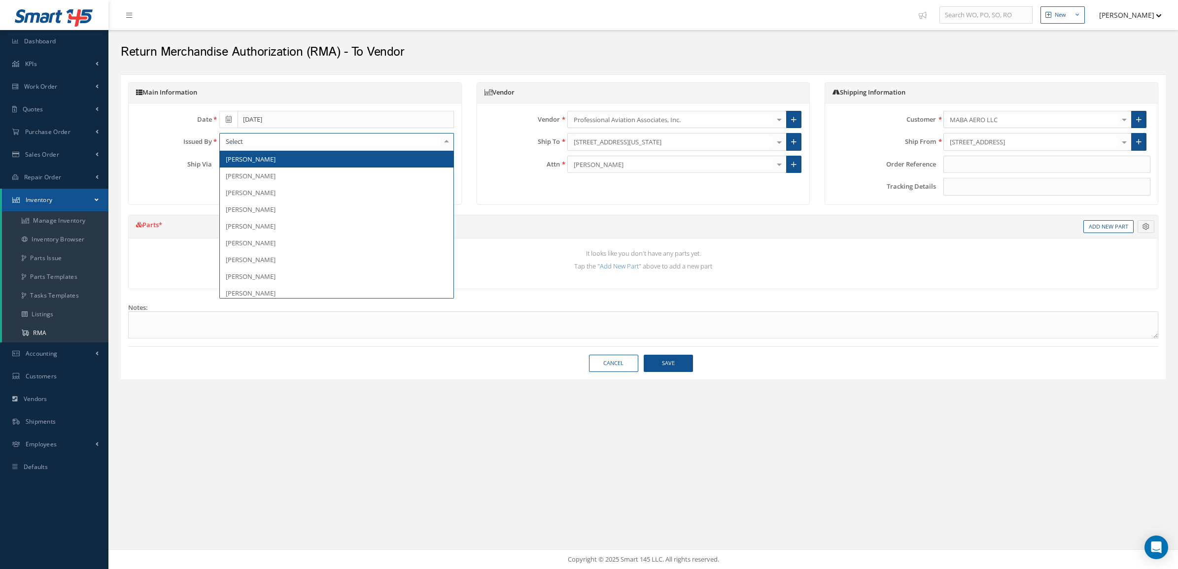
click at [323, 163] on span "[PERSON_NAME]" at bounding box center [337, 159] width 234 height 17
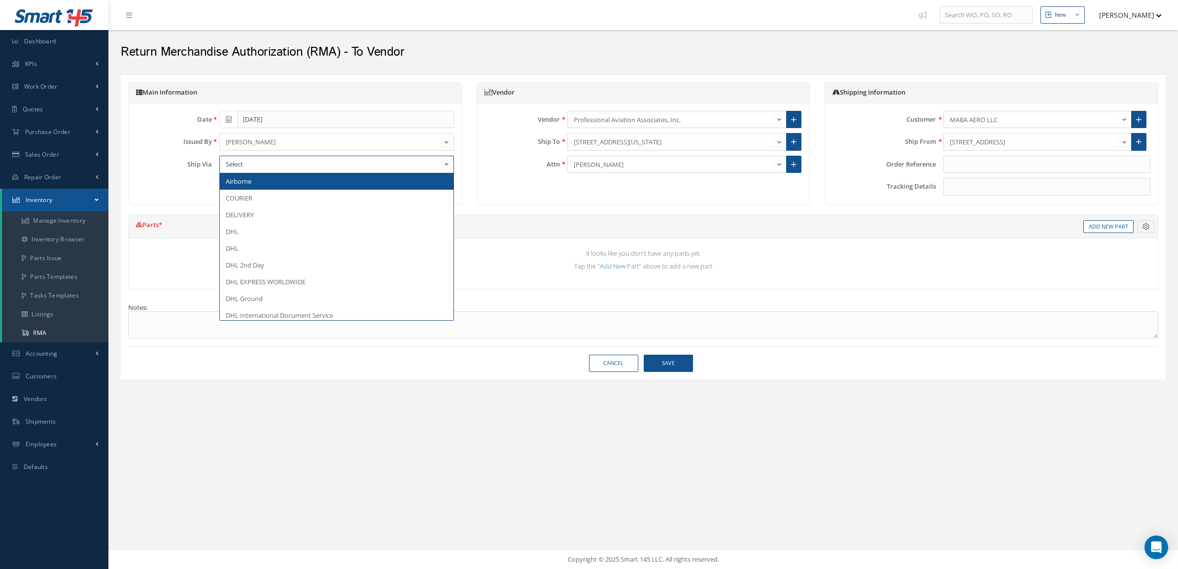
click at [323, 168] on div at bounding box center [336, 165] width 235 height 18
type input "FEDEX G"
click at [321, 186] on span "FEDEX GROUND" at bounding box center [337, 181] width 234 height 17
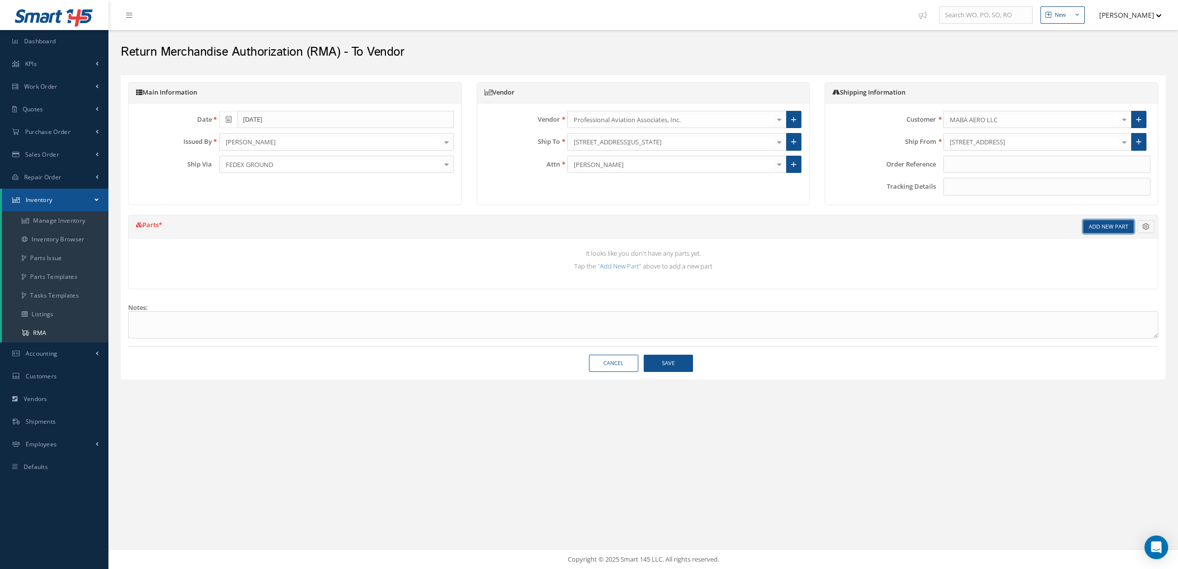
click at [1099, 224] on link "Add New Part" at bounding box center [1109, 226] width 50 height 13
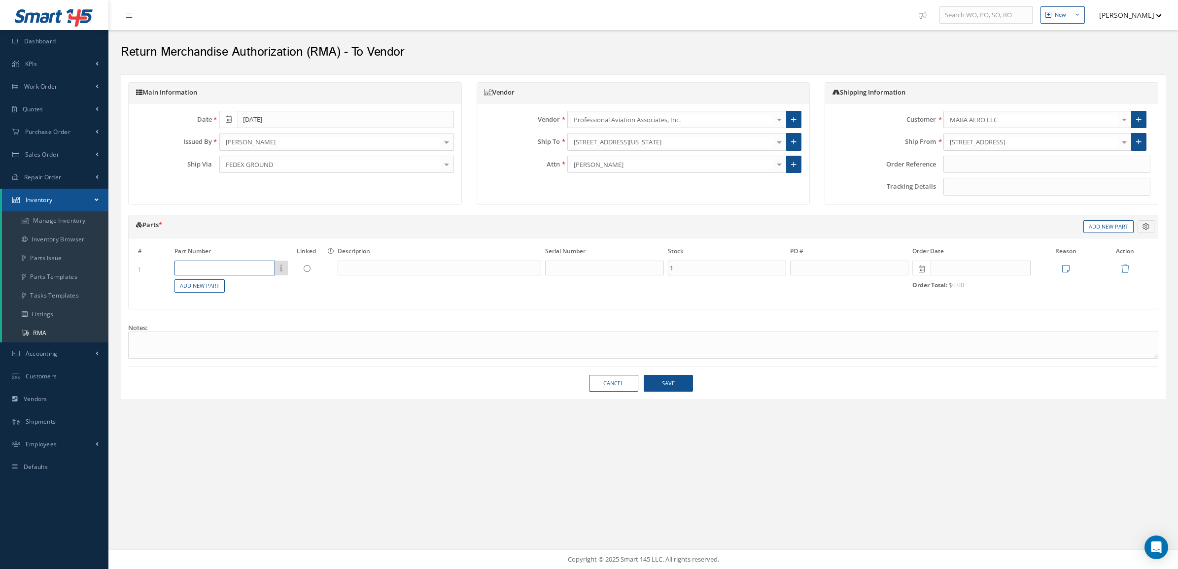
click at [265, 267] on input "text" at bounding box center [225, 268] width 101 height 15
paste input "Professional Aviation Associates, Inc."
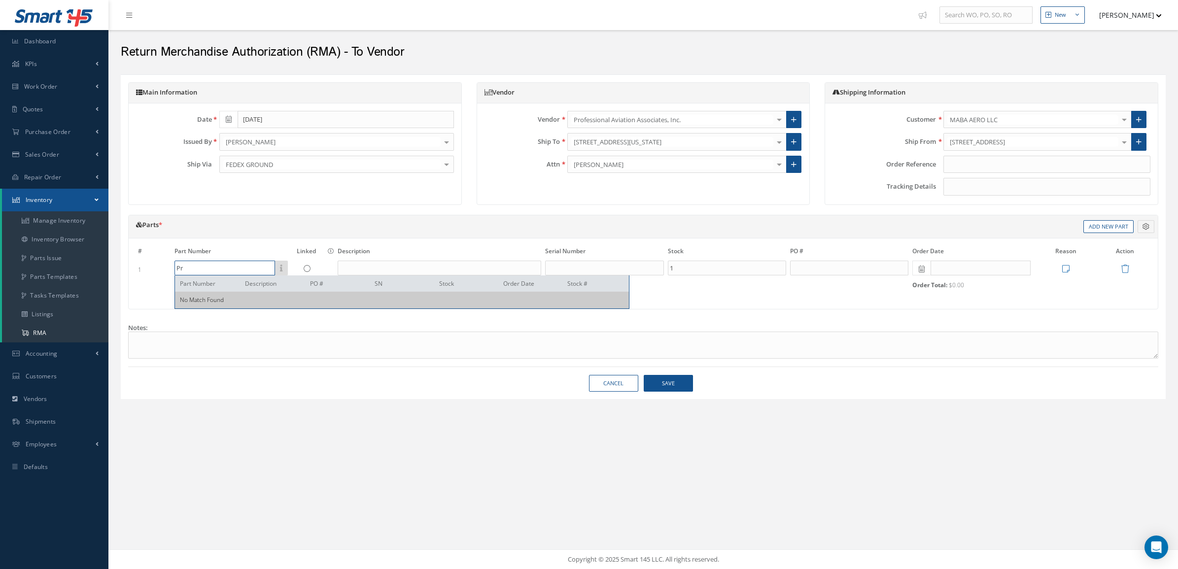
type input "P"
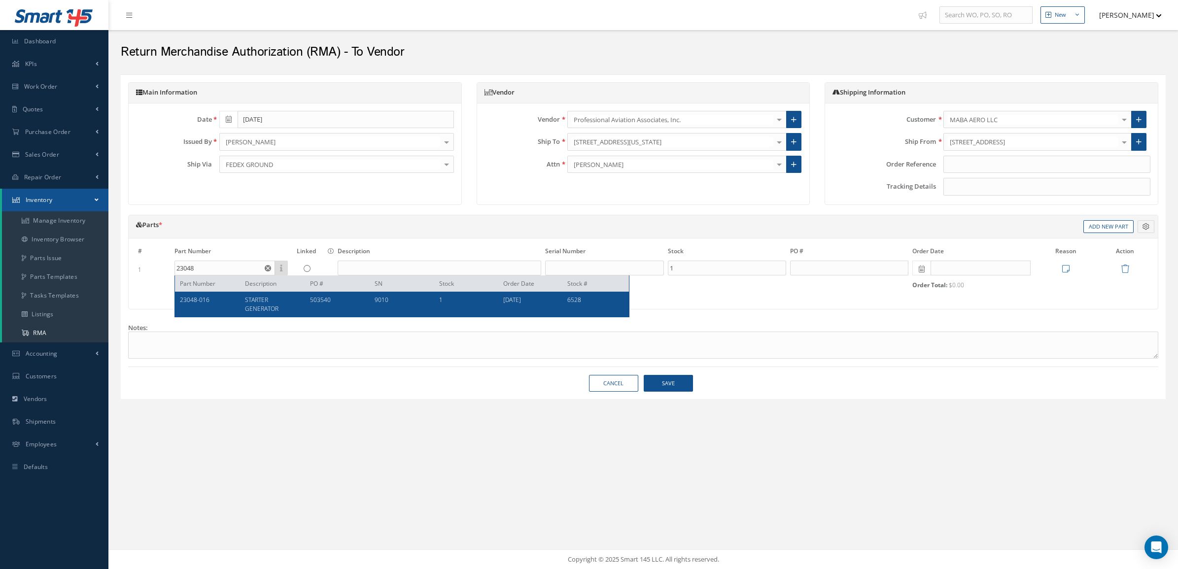
click at [268, 301] on span "STARTER GENERATOR" at bounding box center [262, 304] width 34 height 17
type input "23048-016"
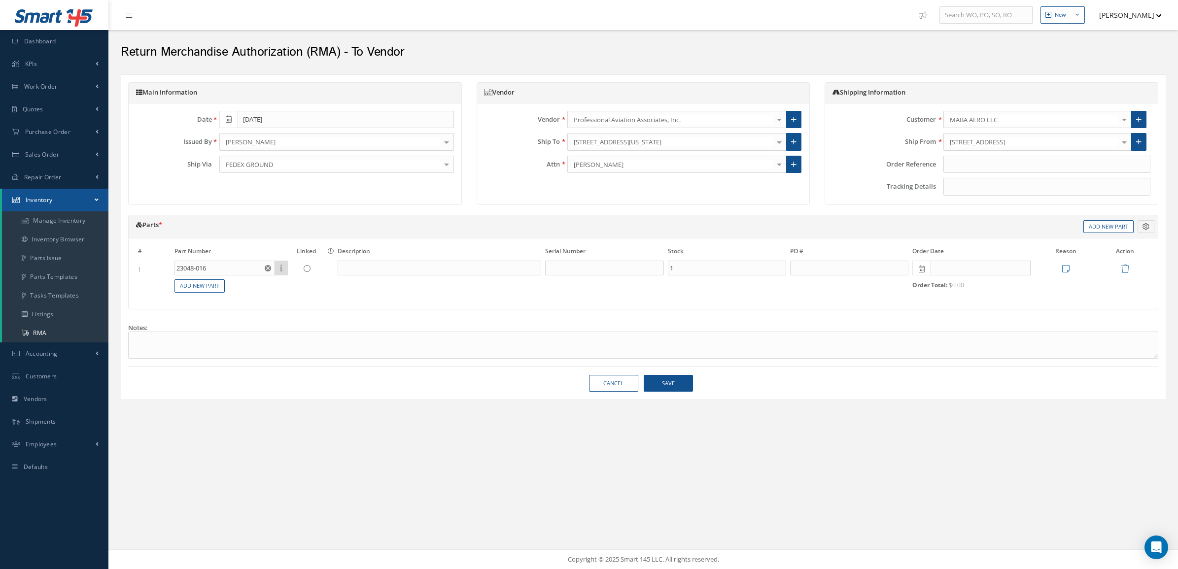
type input "STARTER GENERATOR"
type input "9010"
type input "503540"
type input "[DATE]"
click at [1064, 273] on icon at bounding box center [1066, 269] width 7 height 8
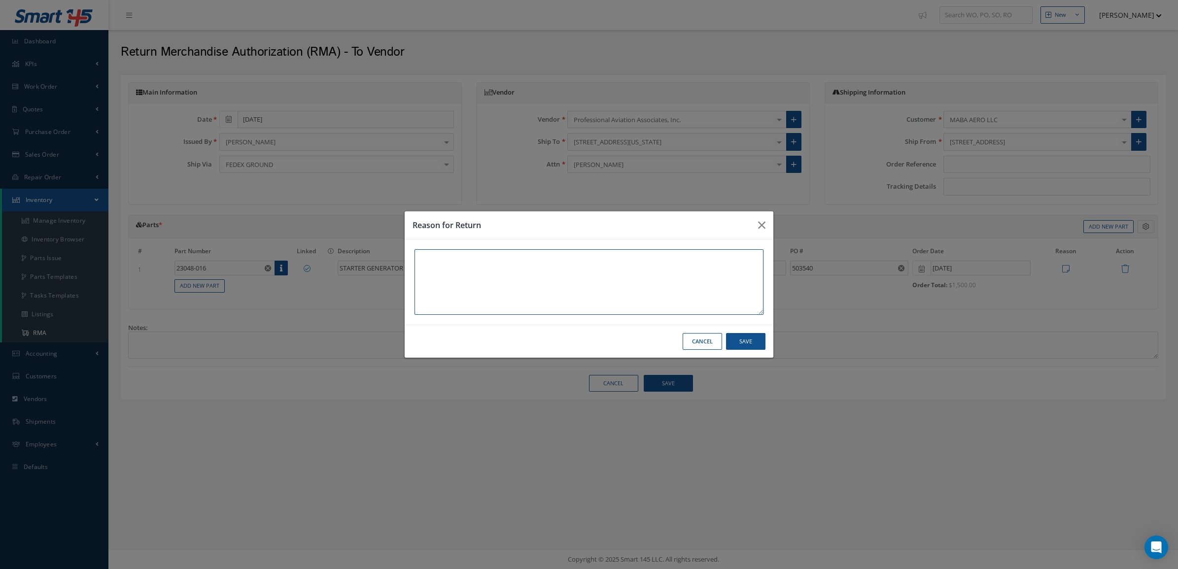
click at [654, 259] on textarea at bounding box center [589, 282] width 349 height 66
click at [738, 346] on button "Save" at bounding box center [745, 341] width 39 height 17
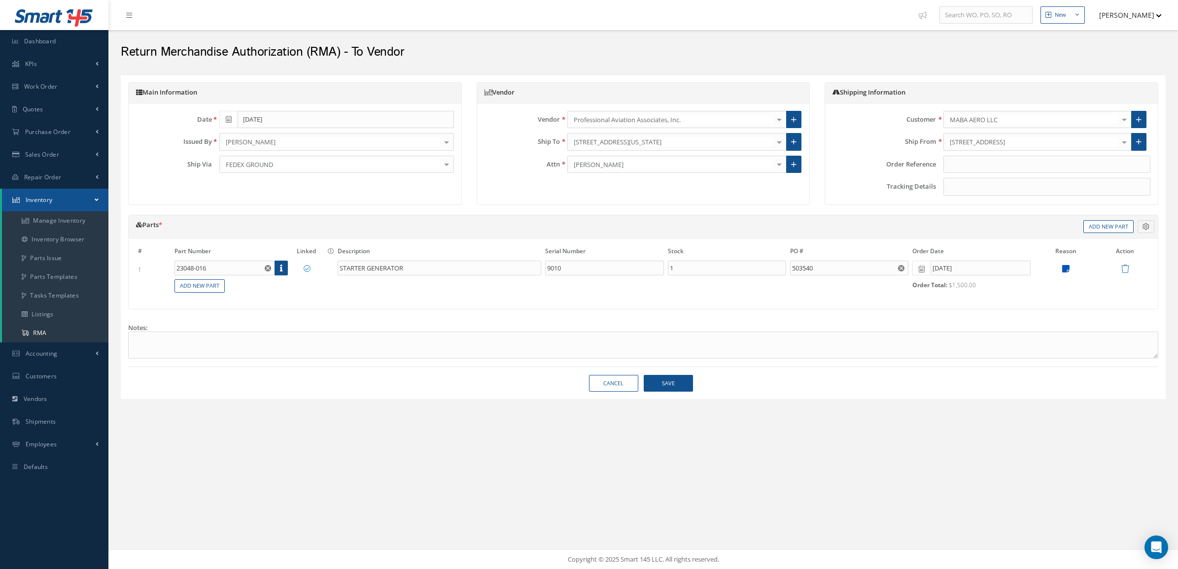
click at [1068, 267] on icon at bounding box center [1066, 269] width 7 height 8
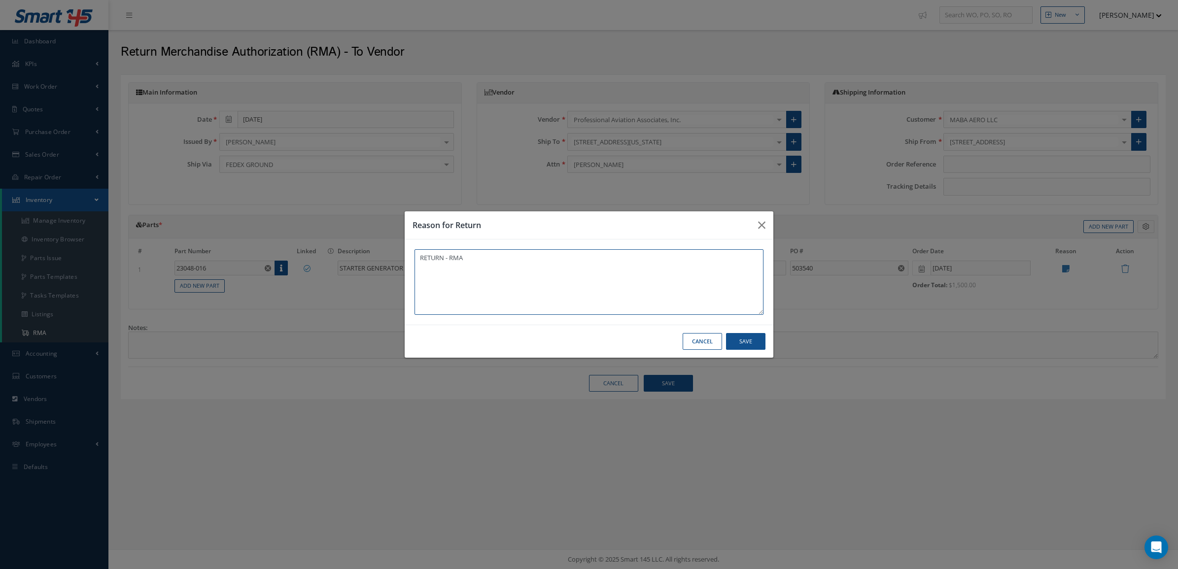
click at [656, 255] on textarea "RETURN - RMA" at bounding box center [589, 282] width 349 height 66
type textarea "RETURN - RMA RESTOCKING FEE: $225"
click at [762, 341] on button "Save" at bounding box center [745, 341] width 39 height 17
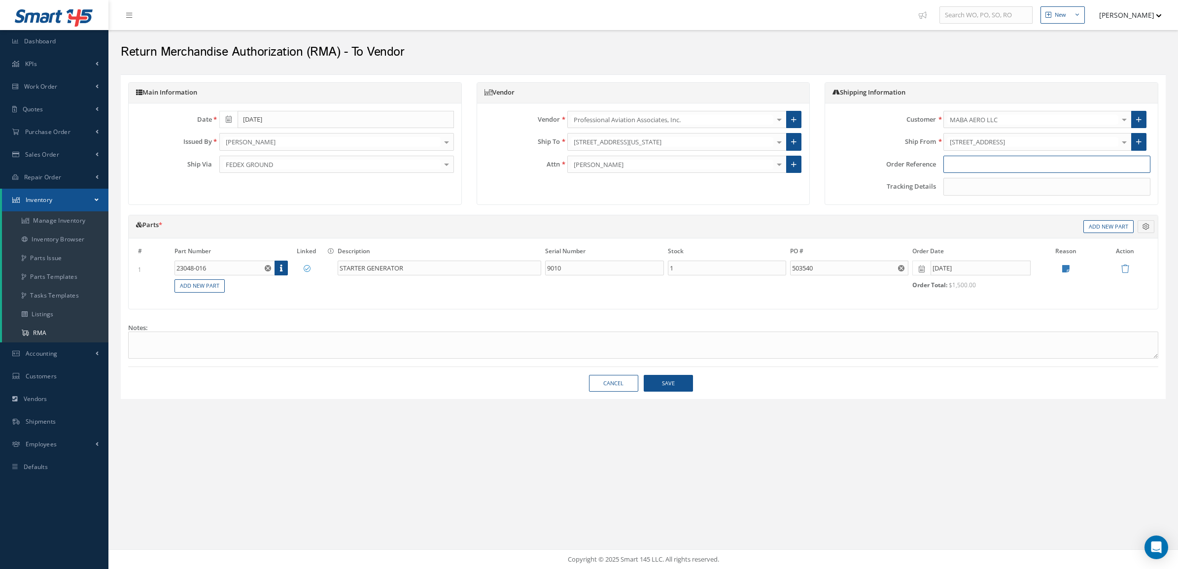
click at [958, 162] on input "text" at bounding box center [1047, 165] width 207 height 18
paste input "503540"
click at [661, 390] on button "Save" at bounding box center [668, 383] width 49 height 17
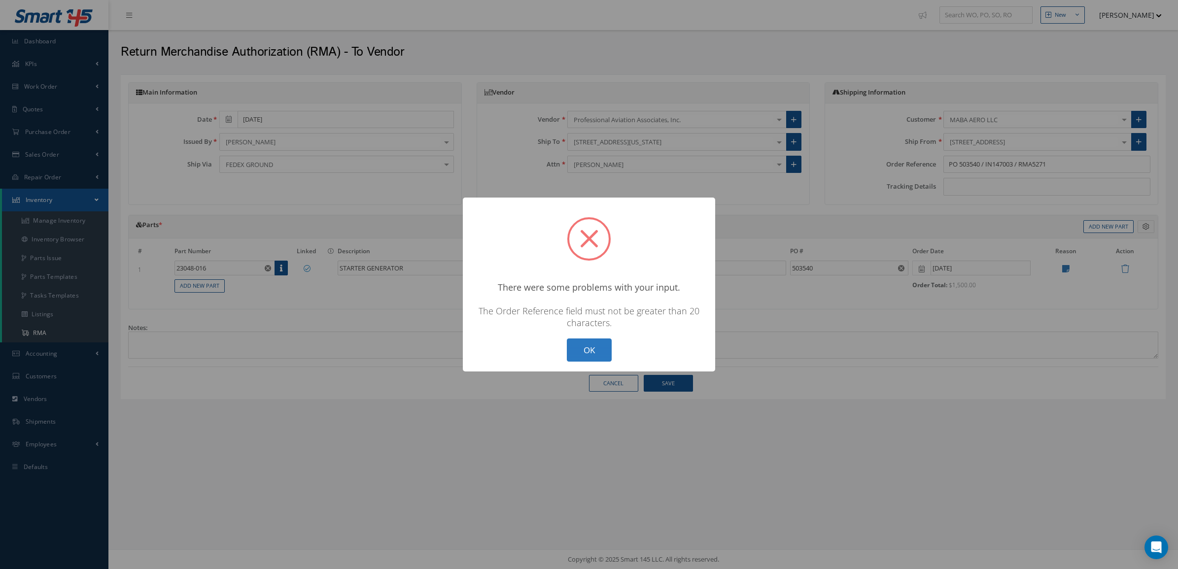
click at [585, 350] on button "OK" at bounding box center [589, 350] width 45 height 23
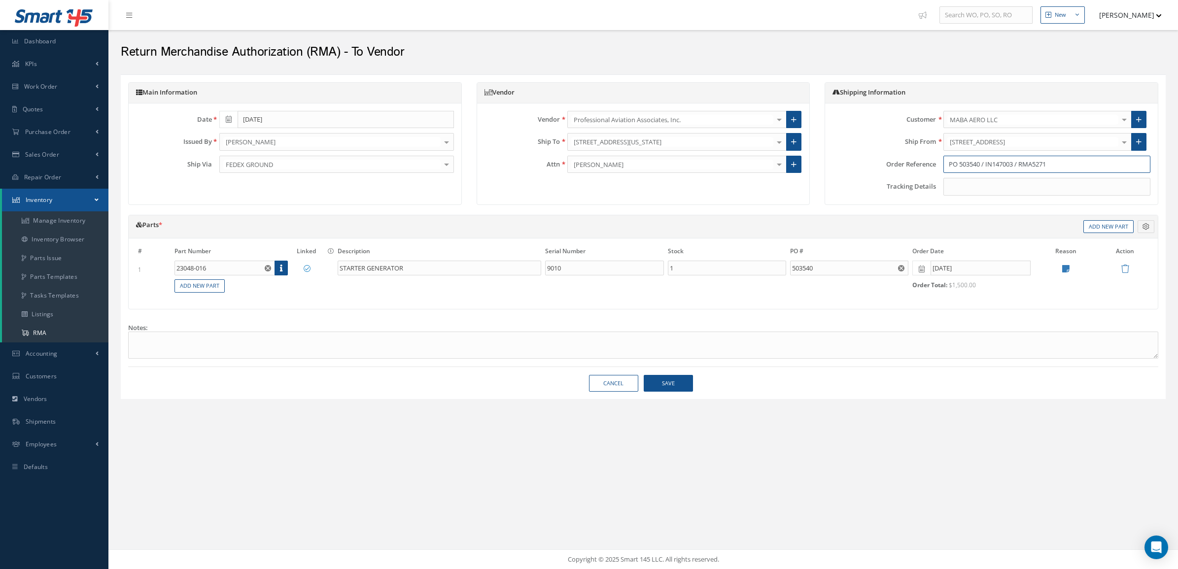
click at [1019, 164] on input "PO 503540 / IN147003 / RMA5271" at bounding box center [1047, 165] width 207 height 18
click at [989, 164] on input "PO 503540 / IN147003-RMA5271" at bounding box center [1047, 165] width 207 height 18
click at [960, 167] on input "PO 503540-IN147003-RMA5271" at bounding box center [1047, 165] width 207 height 18
click at [948, 168] on input "PO503540-IN147003-RMA5271" at bounding box center [1047, 165] width 207 height 18
click at [683, 392] on button "Save" at bounding box center [668, 383] width 49 height 17
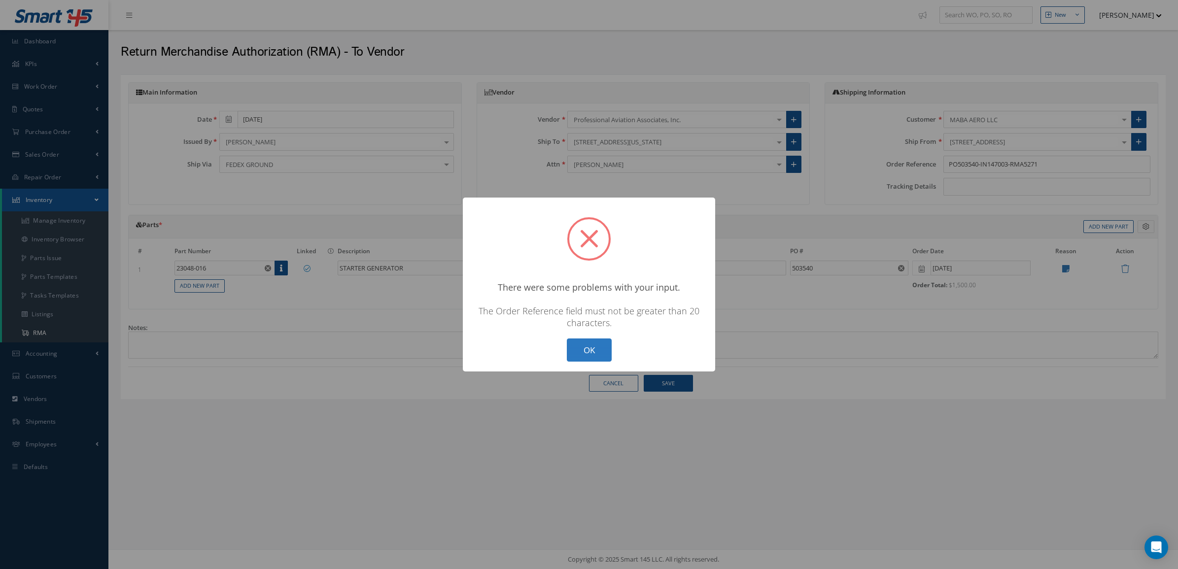
click at [598, 345] on button "OK" at bounding box center [589, 350] width 45 height 23
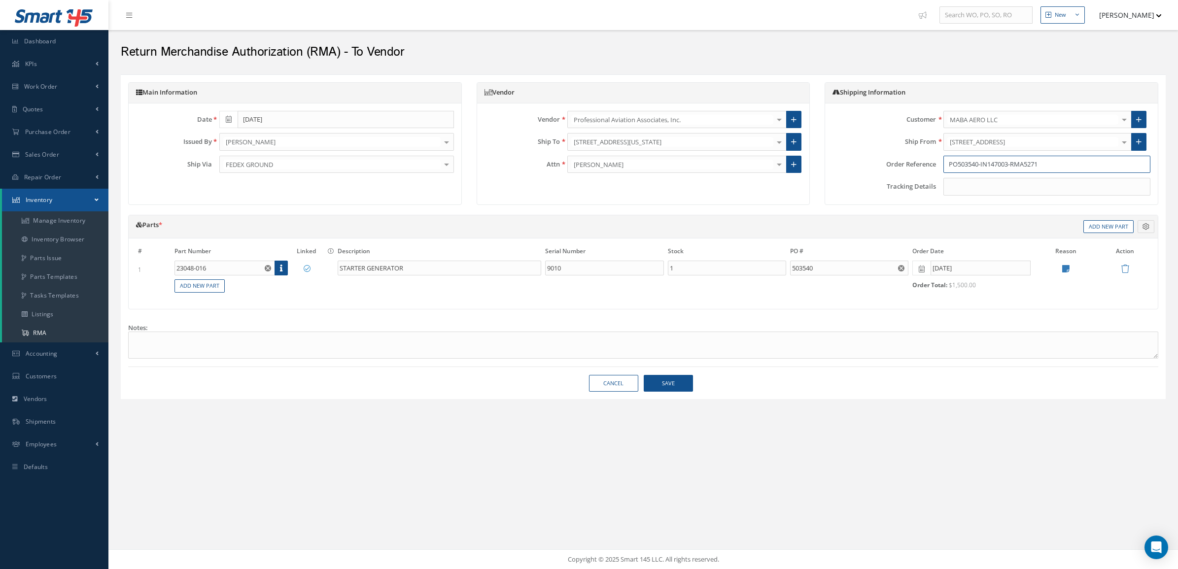
drag, startPoint x: 981, startPoint y: 167, endPoint x: 870, endPoint y: 171, distance: 111.0
click at [870, 171] on div "Order Reference PO503540-IN147003-RMA5271" at bounding box center [991, 165] width 333 height 18
type input "IN147003-RMA5271"
click at [667, 388] on button "Save" at bounding box center [668, 383] width 49 height 17
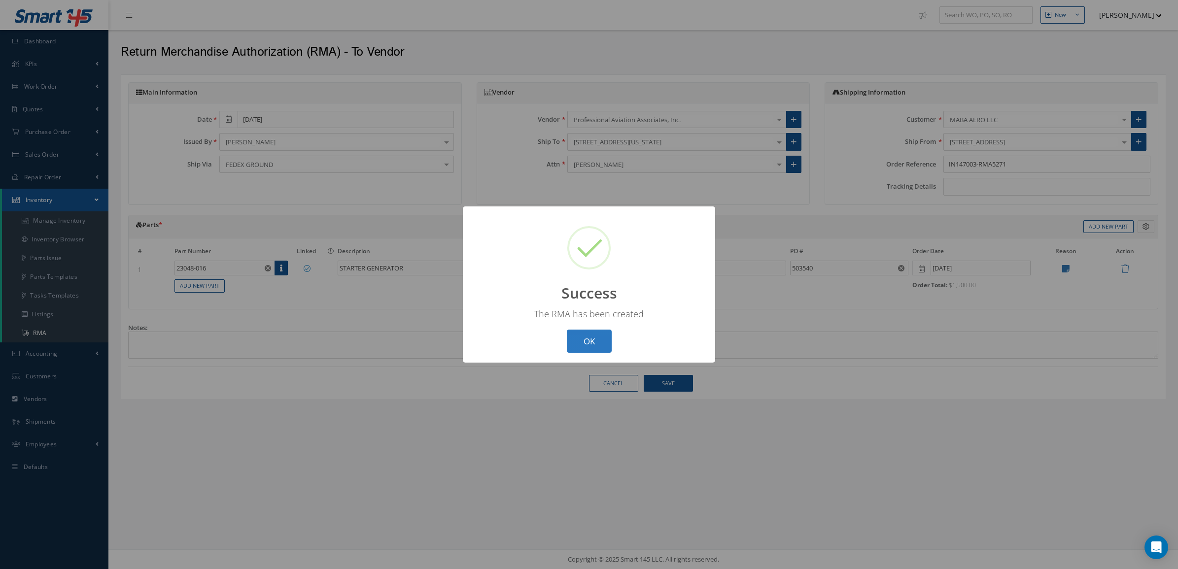
click at [592, 343] on button "OK" at bounding box center [589, 341] width 45 height 23
select select "25"
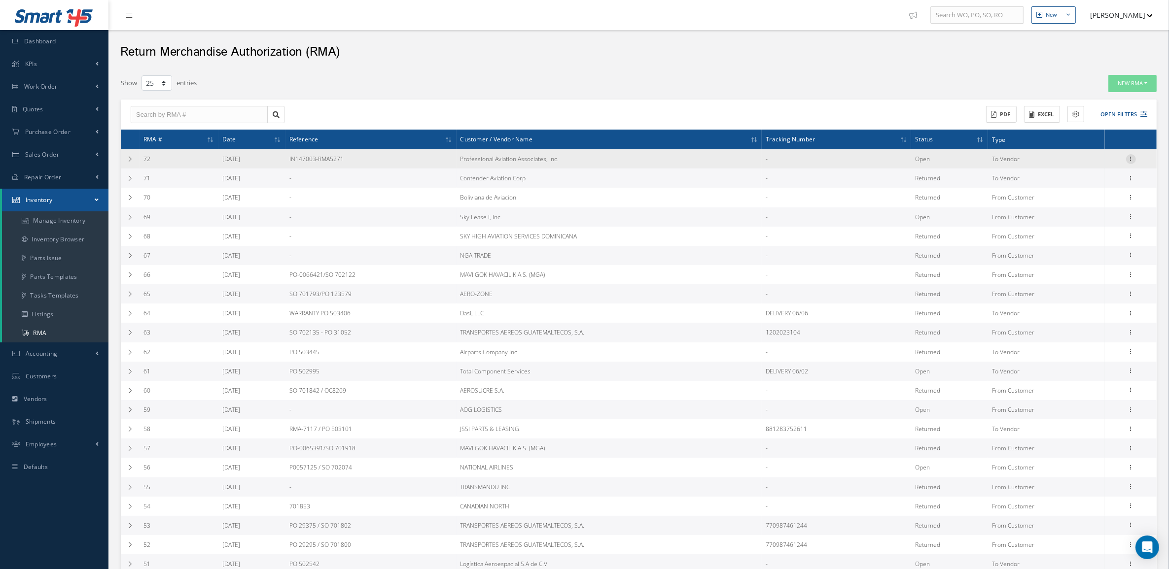
click at [1129, 158] on icon at bounding box center [1131, 158] width 10 height 8
click at [1107, 191] on link "Return" at bounding box center [1086, 190] width 78 height 13
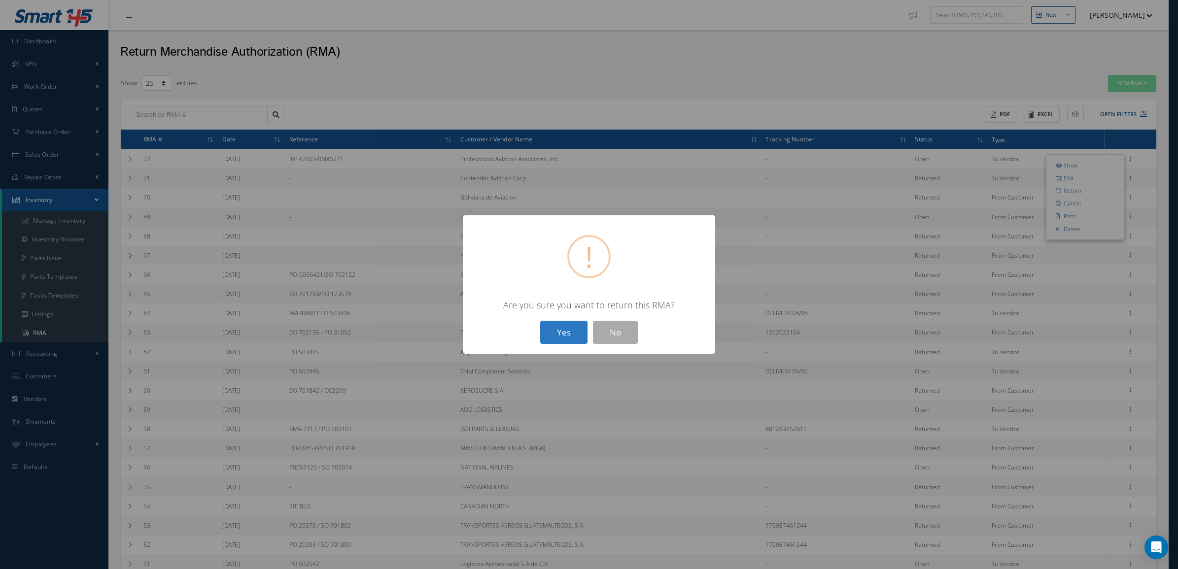
click at [563, 336] on button "Yes" at bounding box center [563, 332] width 47 height 23
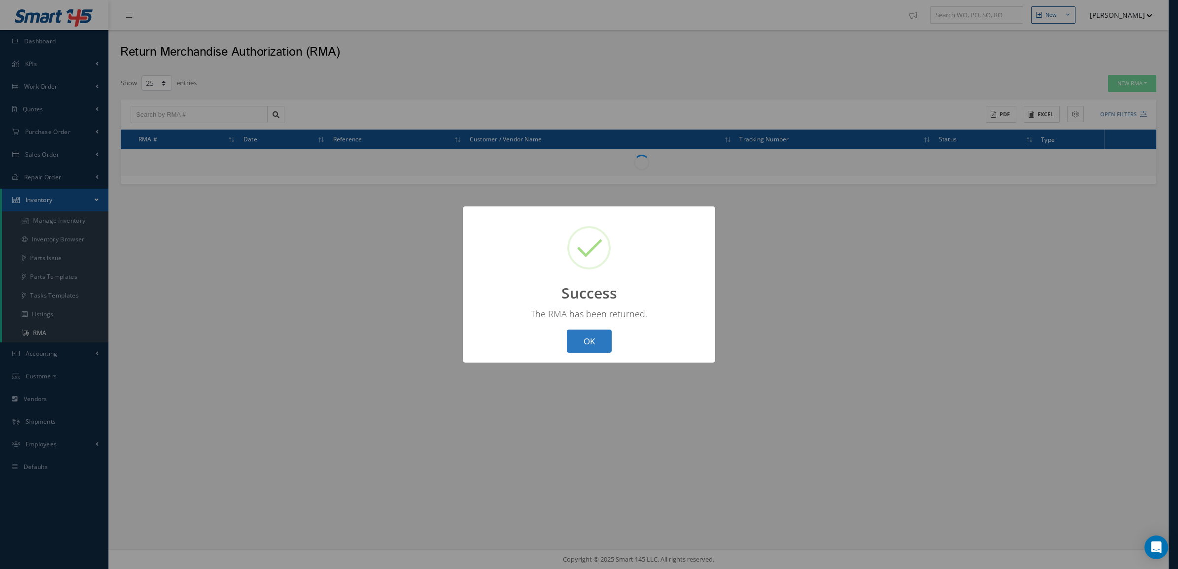
click at [597, 338] on button "OK" at bounding box center [589, 341] width 45 height 23
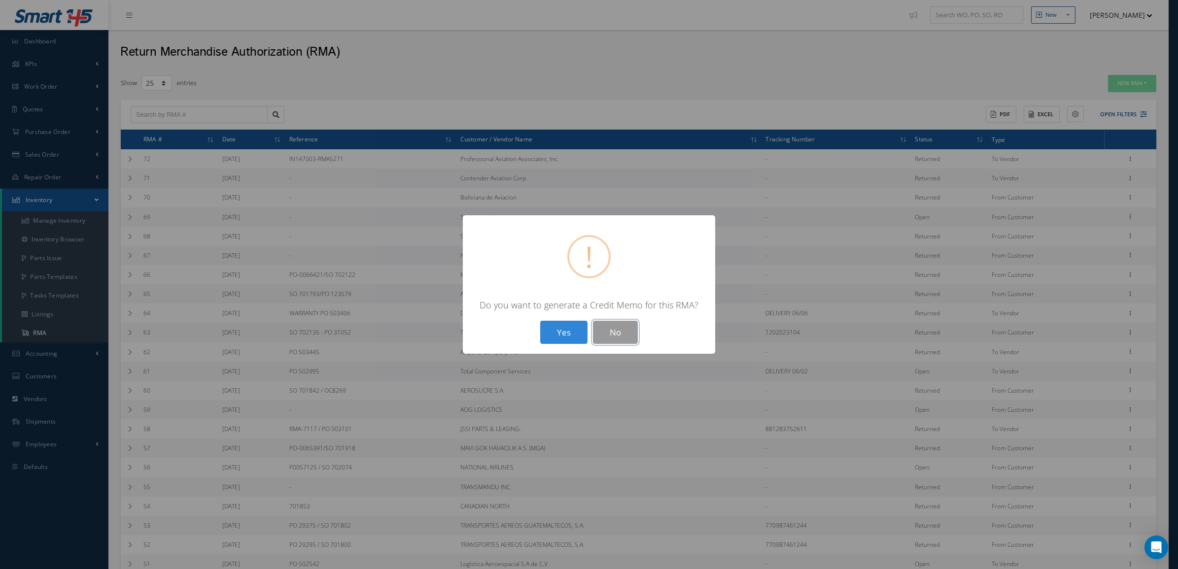
click at [600, 330] on button "No" at bounding box center [615, 332] width 45 height 23
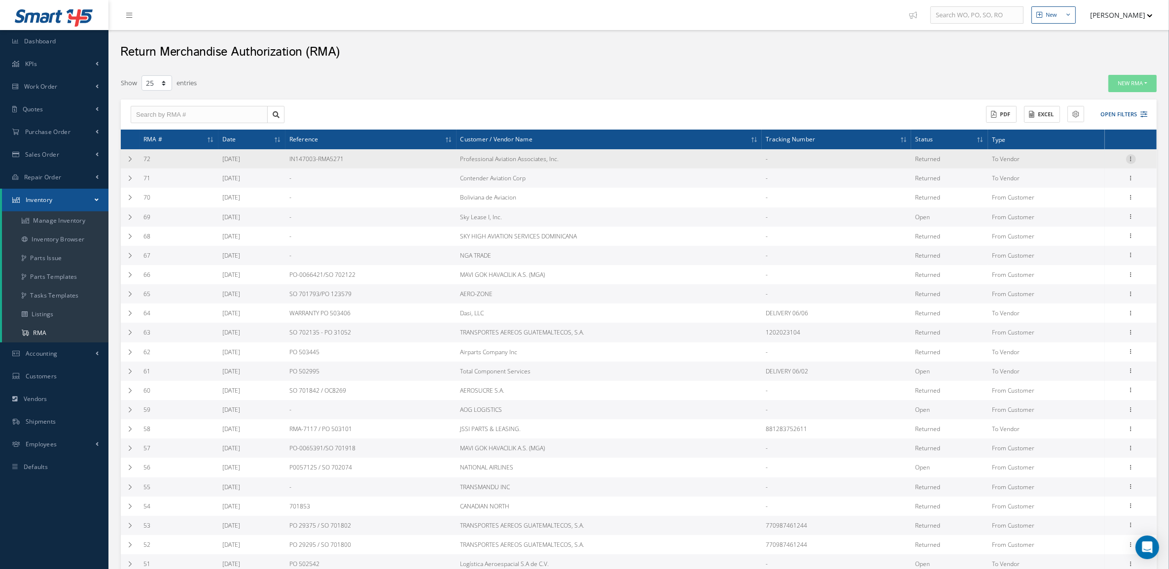
click at [1127, 161] on icon at bounding box center [1131, 158] width 10 height 8
click at [1088, 187] on link "Print" at bounding box center [1086, 190] width 78 height 13
click at [1132, 157] on icon at bounding box center [1131, 158] width 10 height 8
click at [1084, 178] on link "Undo Return" at bounding box center [1086, 178] width 78 height 13
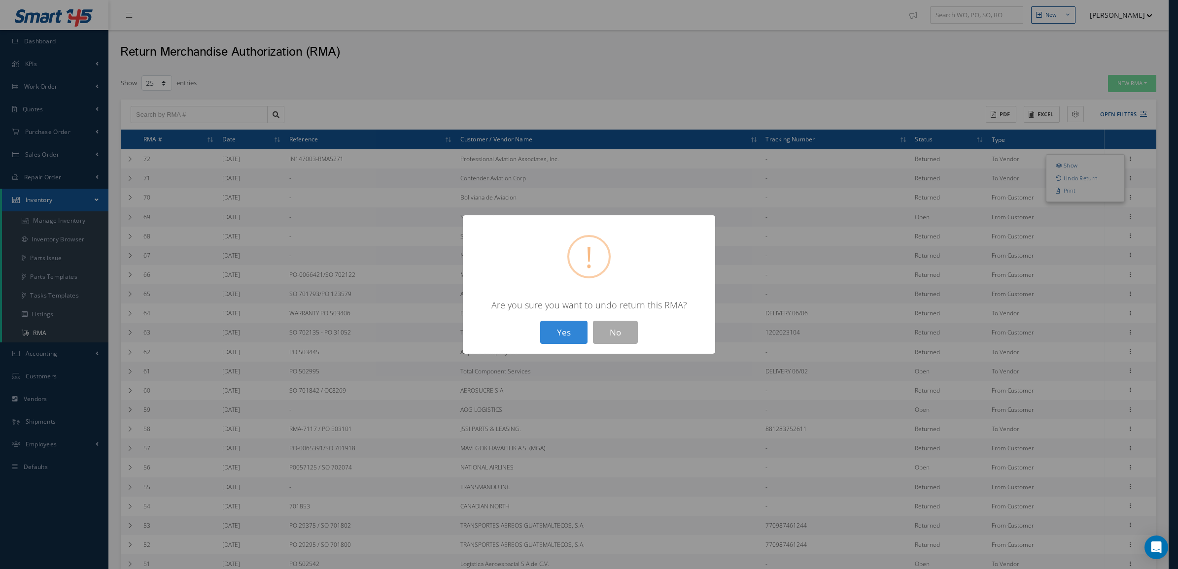
click at [798, 98] on div "? ! i × Are you sure you want to undo return this RMA? Yes No" at bounding box center [589, 284] width 1178 height 569
click at [613, 329] on button "No" at bounding box center [615, 332] width 45 height 23
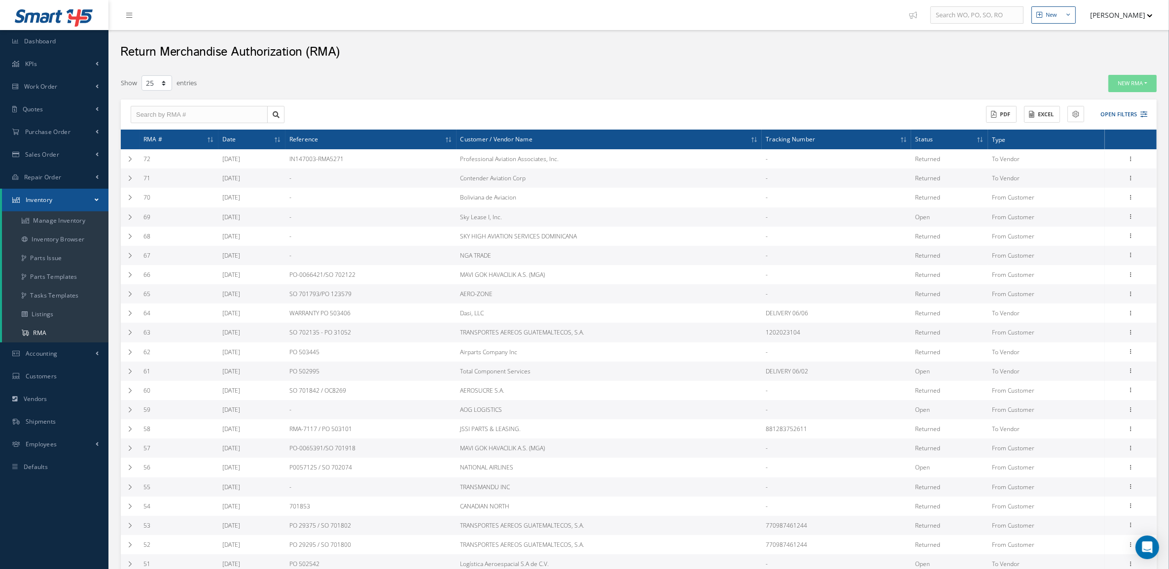
click at [227, 71] on div "Filters RMA # Reference Customer/Vendor name Tracking number Part Number Descri…" at bounding box center [639, 389] width 1046 height 638
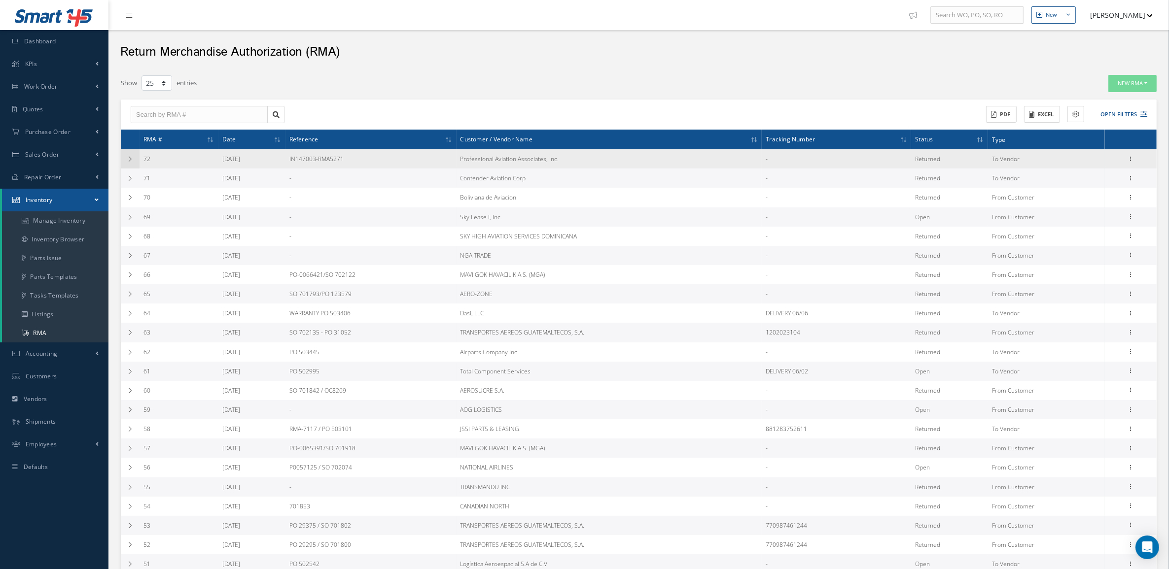
click at [128, 164] on td at bounding box center [130, 158] width 19 height 19
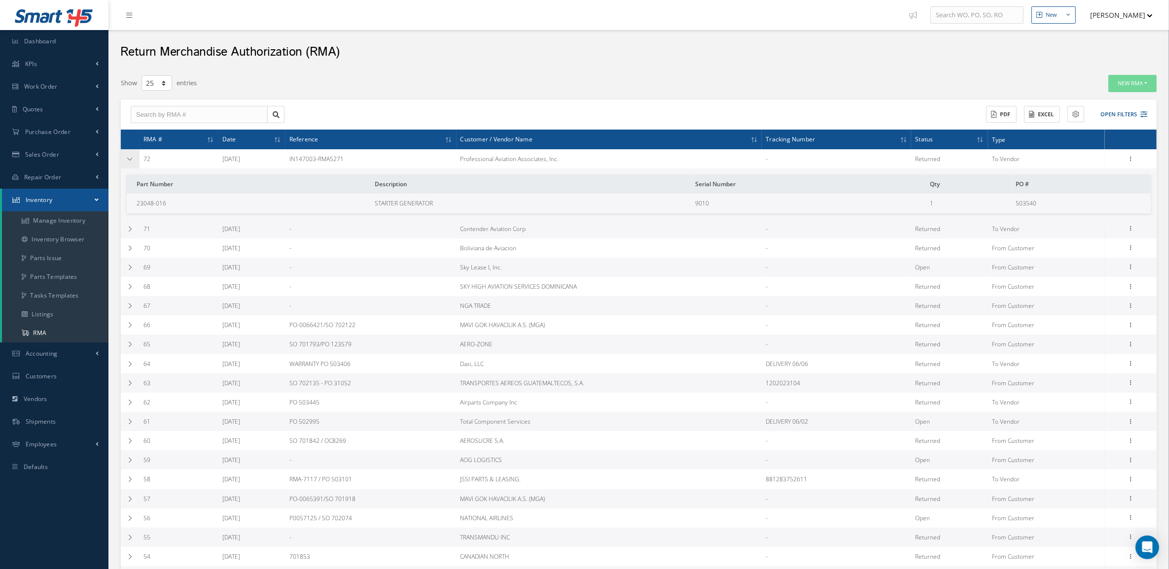
click at [129, 163] on td at bounding box center [130, 158] width 19 height 19
